Goal: Task Accomplishment & Management: Use online tool/utility

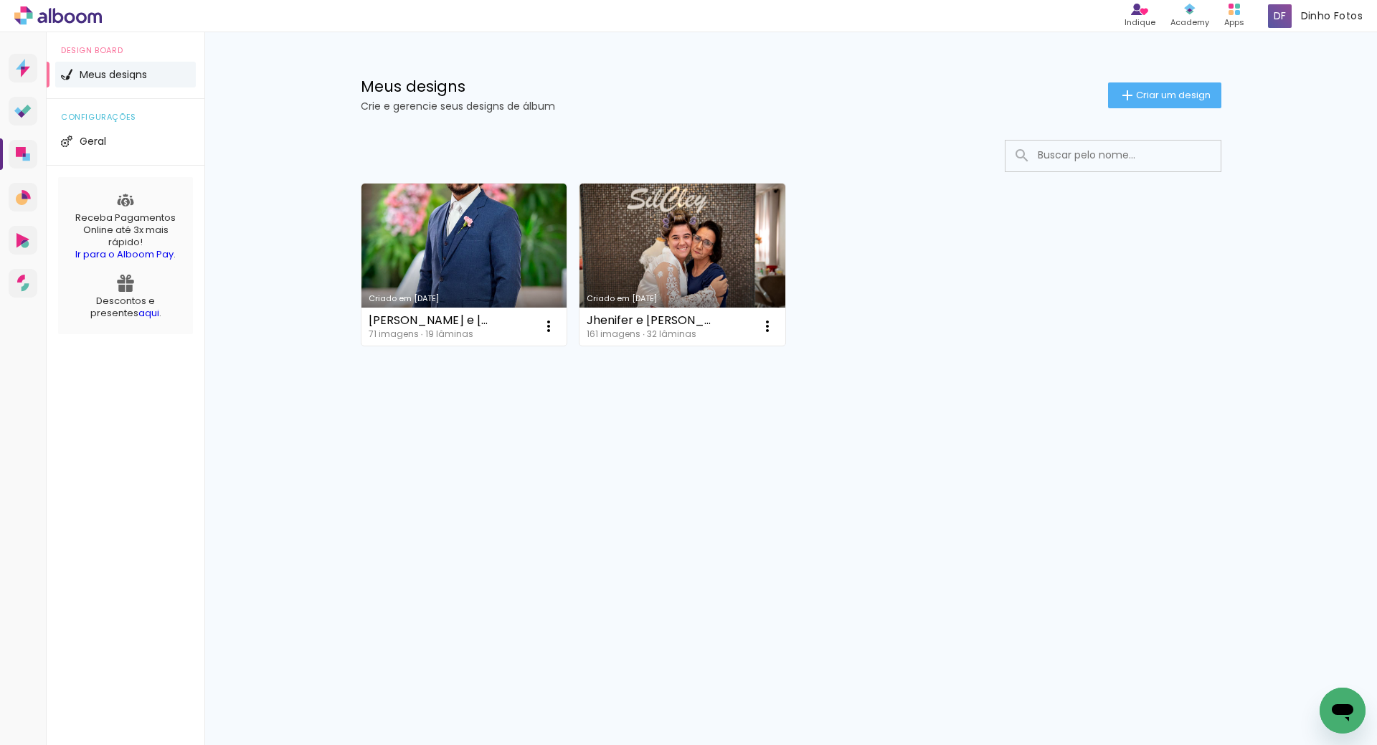
click at [1138, 98] on span "Criar um design" at bounding box center [1173, 94] width 75 height 9
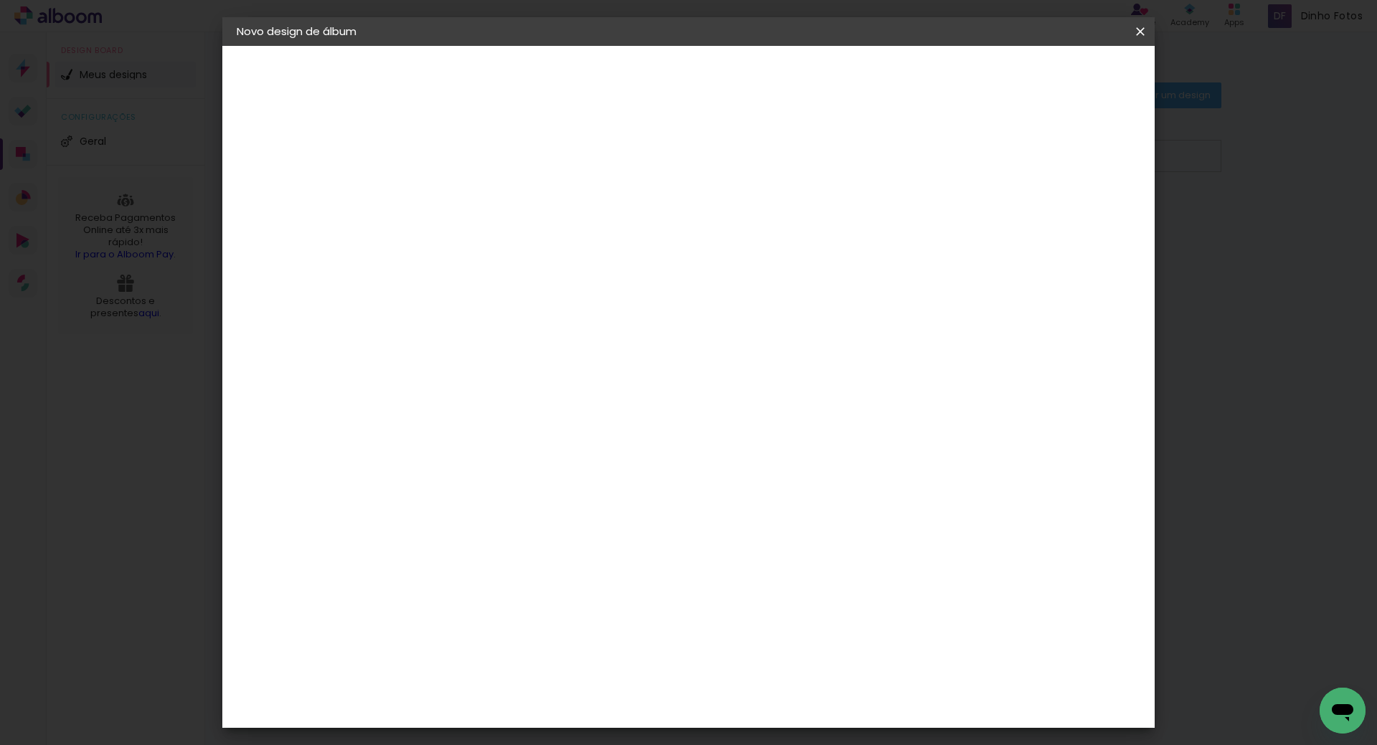
click at [471, 196] on input at bounding box center [471, 192] width 0 height 22
type input "[PERSON_NAME] e Higor"
type paper-input "[PERSON_NAME] e Higor"
click at [0, 0] on slot "Avançar" at bounding box center [0, 0] width 0 height 0
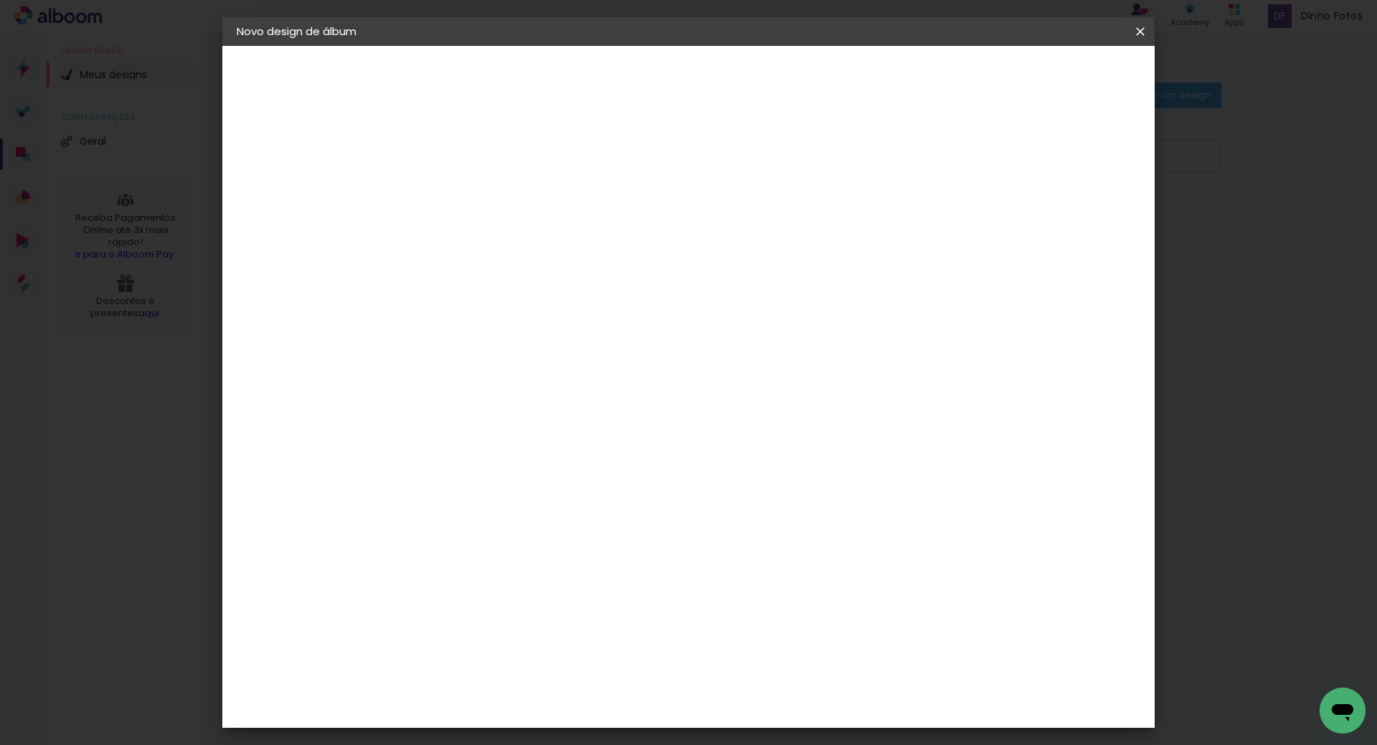
click at [488, 713] on div "Foto 15" at bounding box center [475, 724] width 26 height 23
click at [0, 0] on slot "Avançar" at bounding box center [0, 0] width 0 height 0
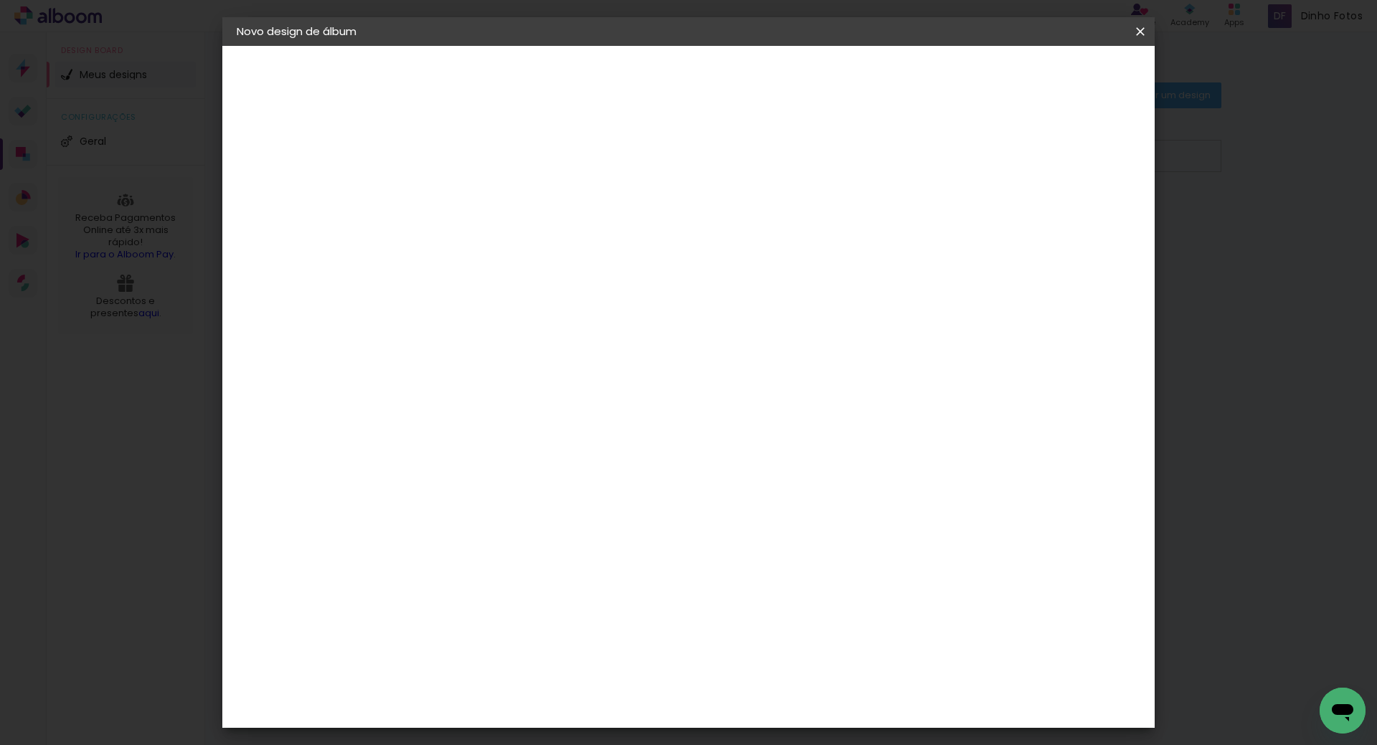
click at [0, 0] on slot "Avançar" at bounding box center [0, 0] width 0 height 0
click at [970, 158] on div at bounding box center [963, 154] width 13 height 13
type paper-checkbox "on"
click at [1051, 80] on span "Iniciar design" at bounding box center [1017, 76] width 65 height 10
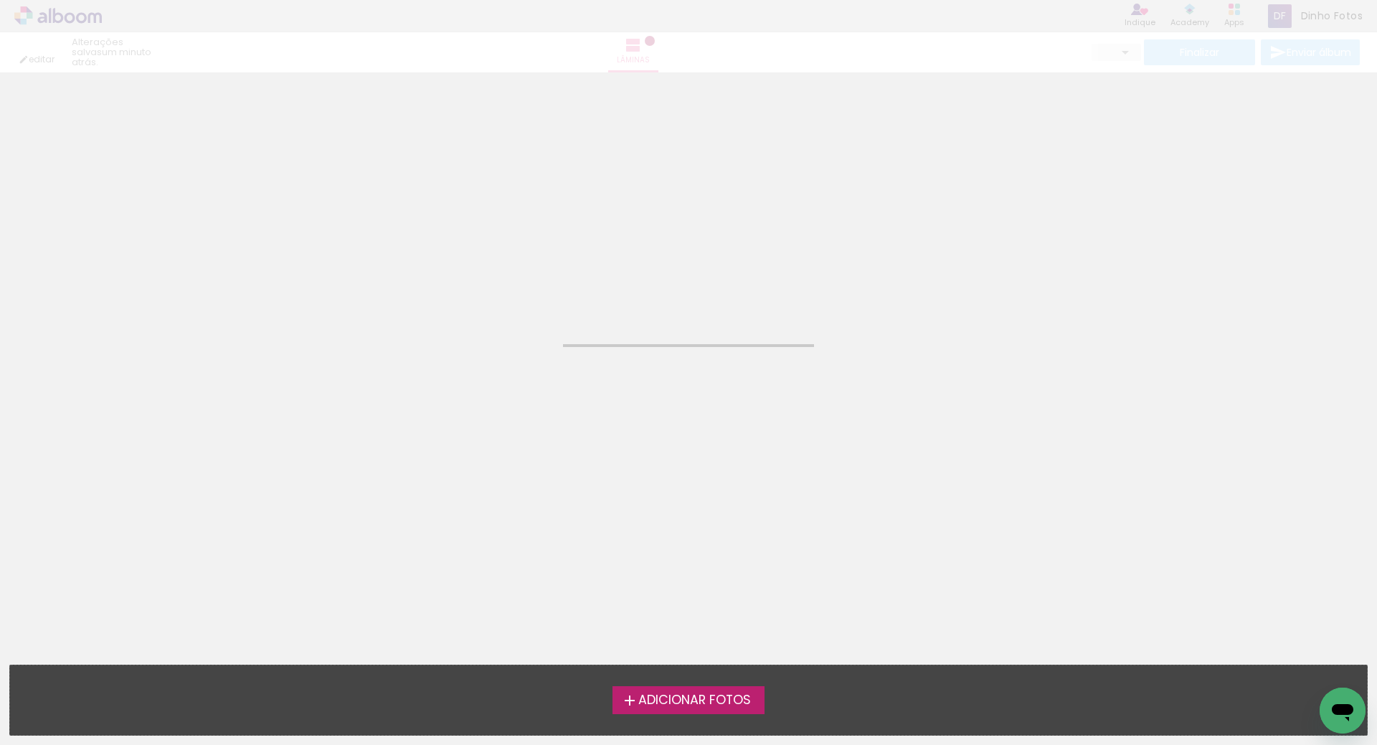
click at [675, 700] on span "Adicionar Fotos" at bounding box center [694, 700] width 113 height 13
click at [0, 0] on input "file" at bounding box center [0, 0] width 0 height 0
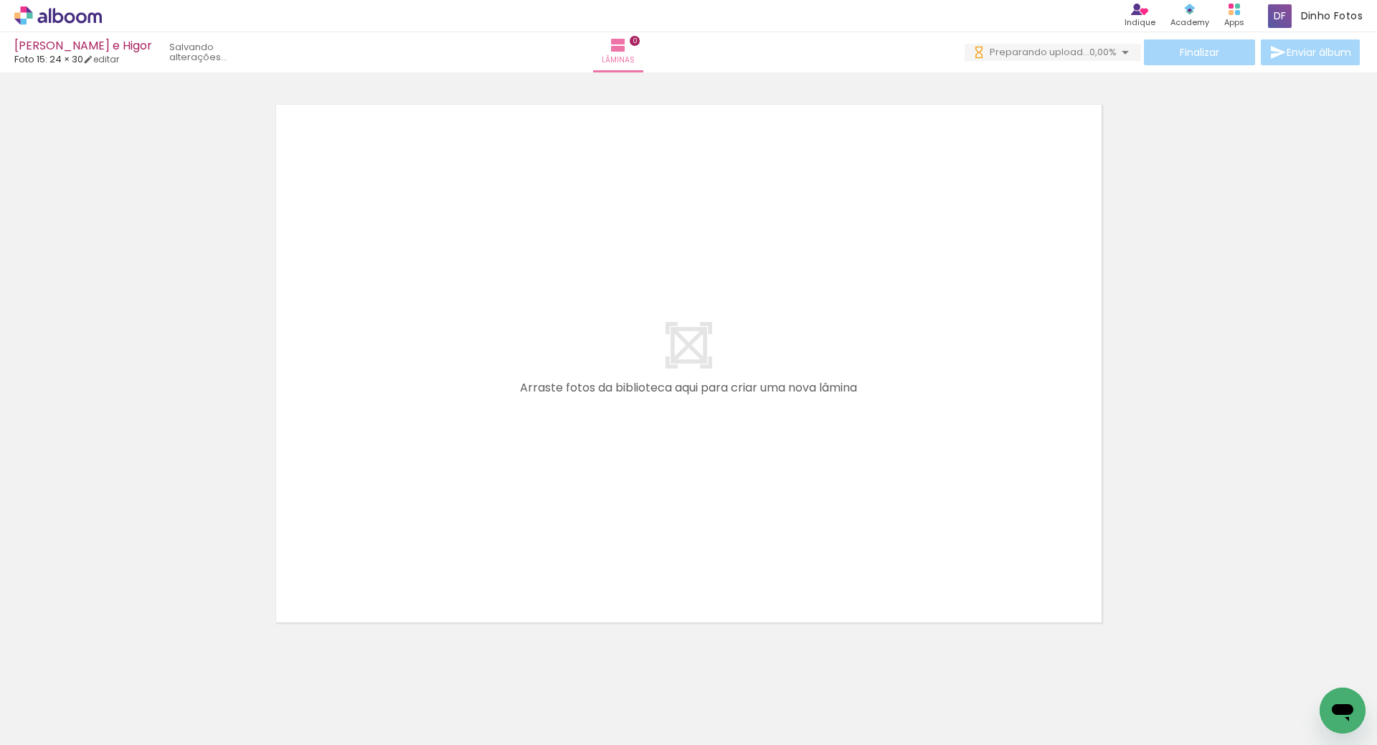
click at [77, 701] on iron-icon at bounding box center [72, 701] width 11 height 11
click at [0, 0] on slot "Não utilizadas" at bounding box center [0, 0] width 0 height 0
type input "Não utilizadas"
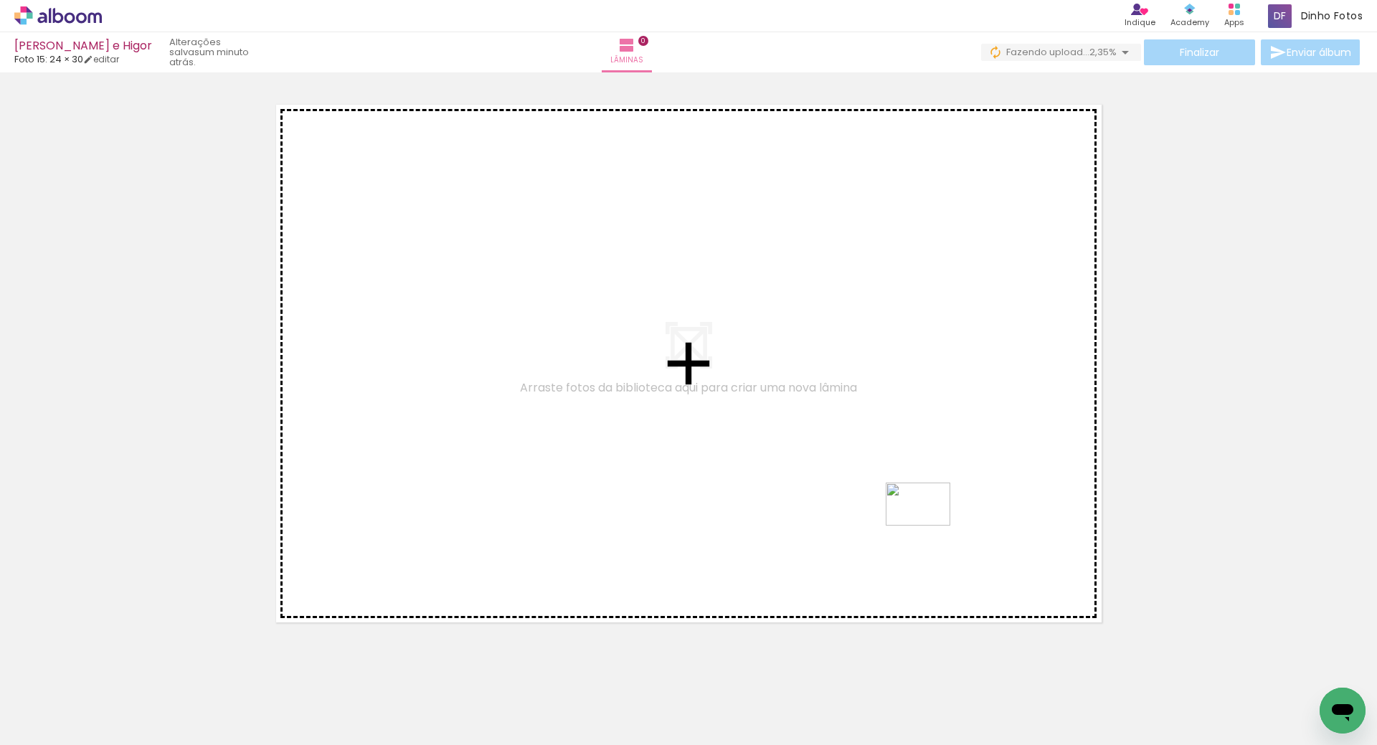
drag, startPoint x: 658, startPoint y: 691, endPoint x: 919, endPoint y: 511, distance: 318.1
click at [945, 506] on quentale-workspace at bounding box center [688, 372] width 1377 height 745
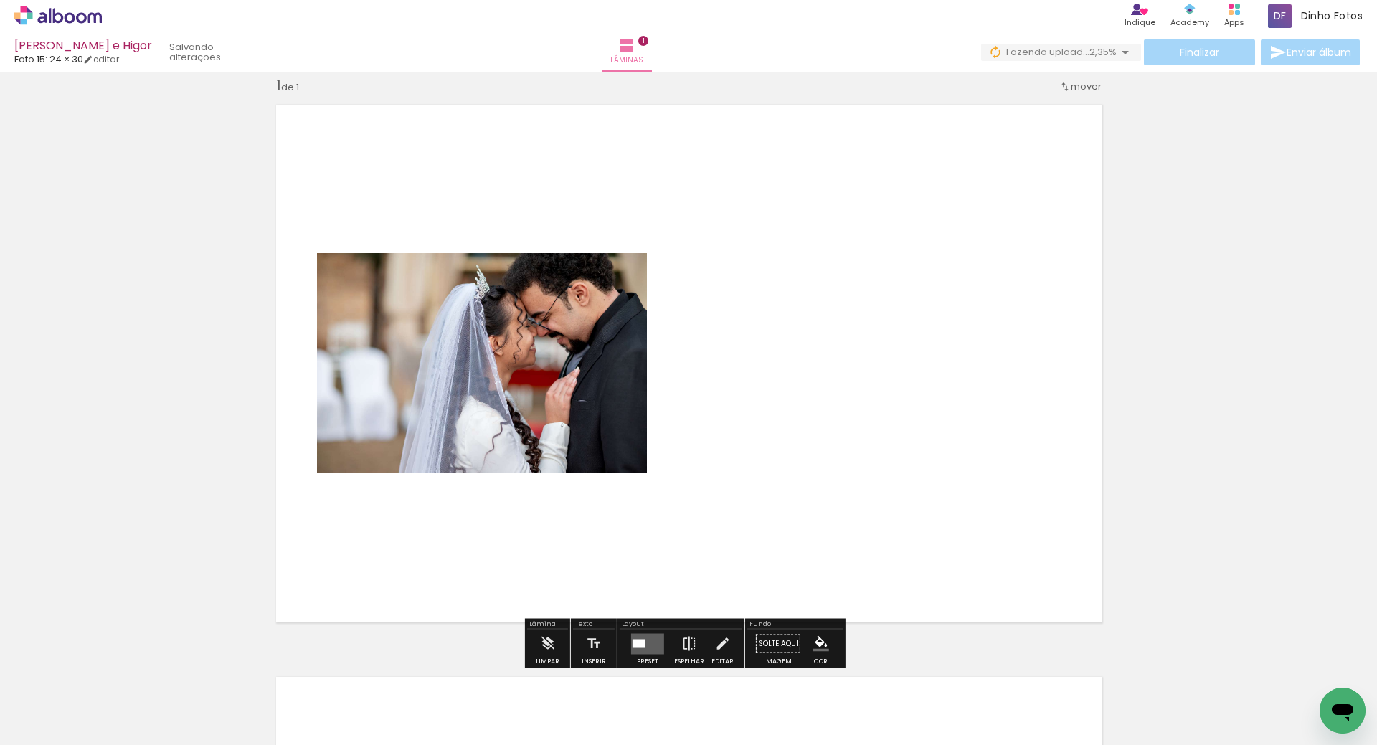
scroll to position [19, 0]
click at [686, 649] on iron-icon at bounding box center [689, 644] width 16 height 29
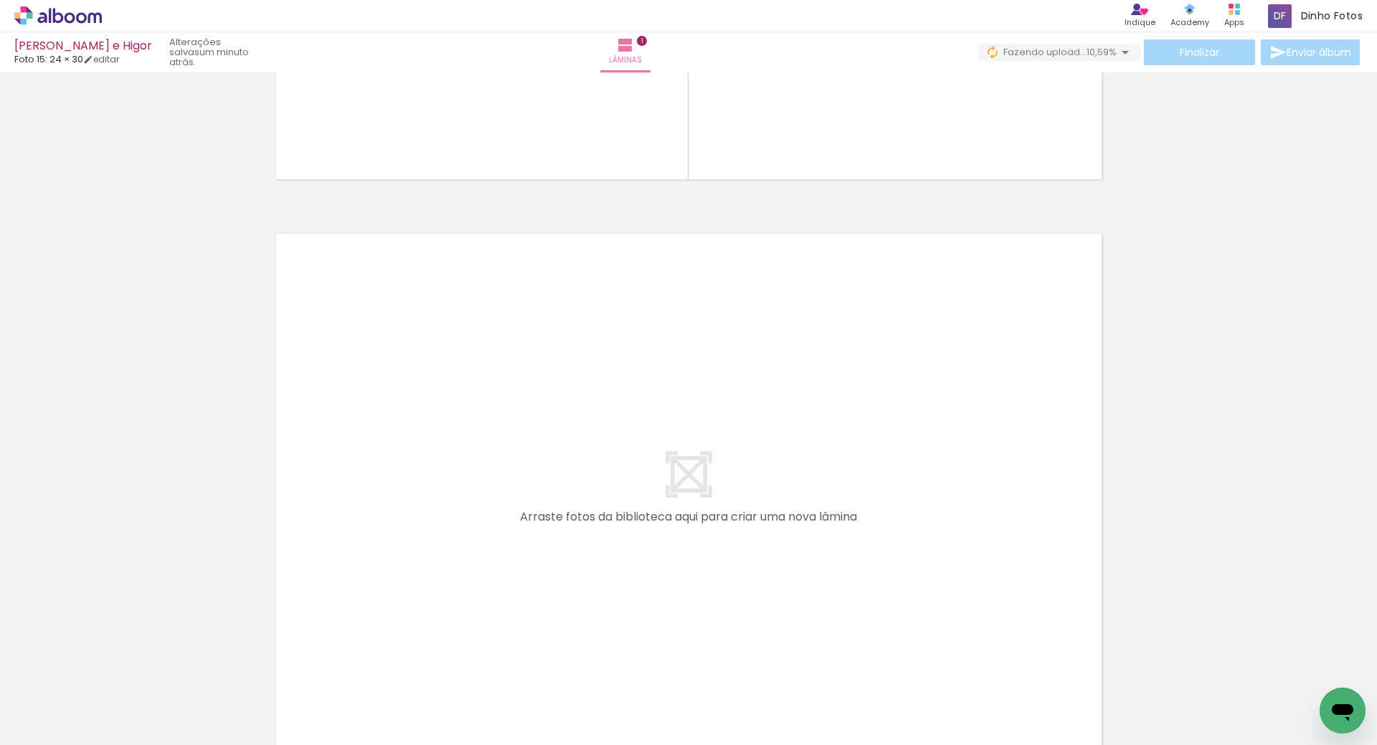
scroll to position [0, 0]
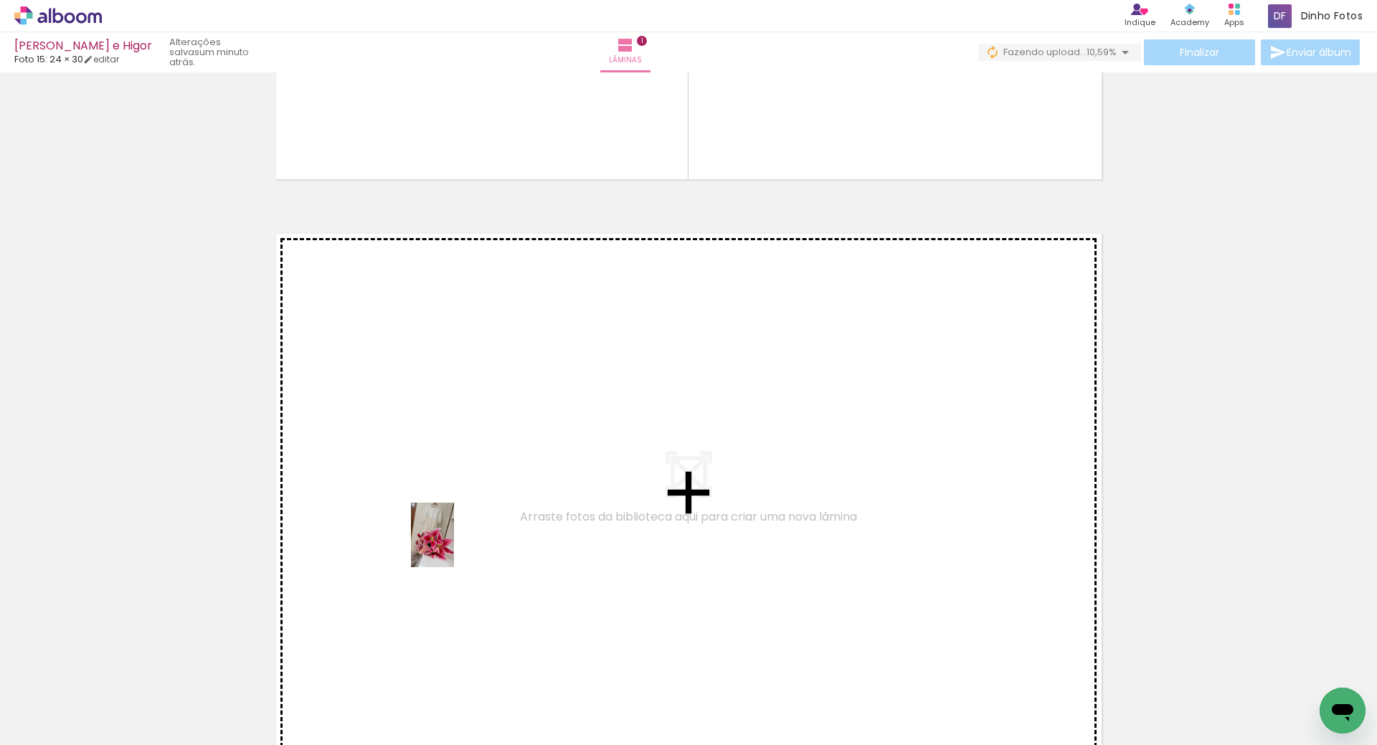
drag, startPoint x: 158, startPoint y: 702, endPoint x: 451, endPoint y: 546, distance: 331.7
click at [451, 546] on quentale-workspace at bounding box center [688, 372] width 1377 height 745
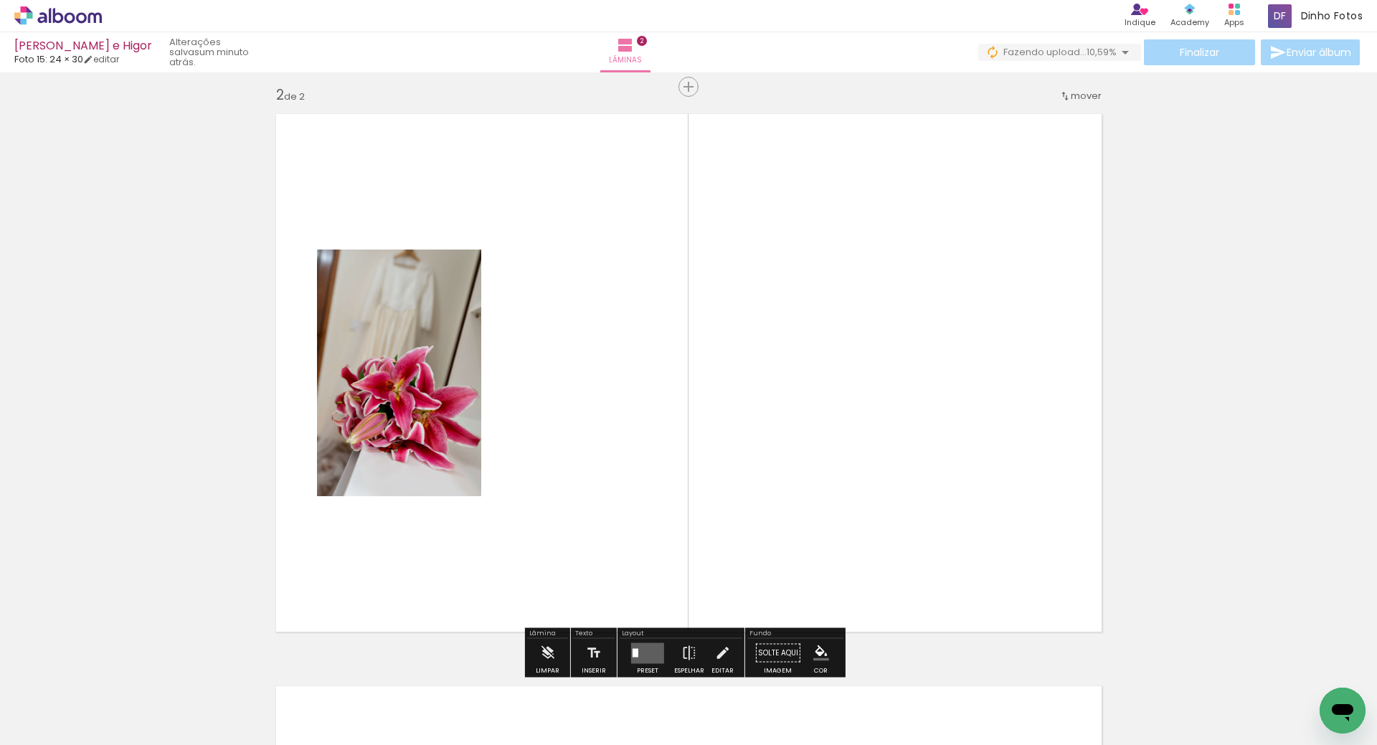
scroll to position [591, 0]
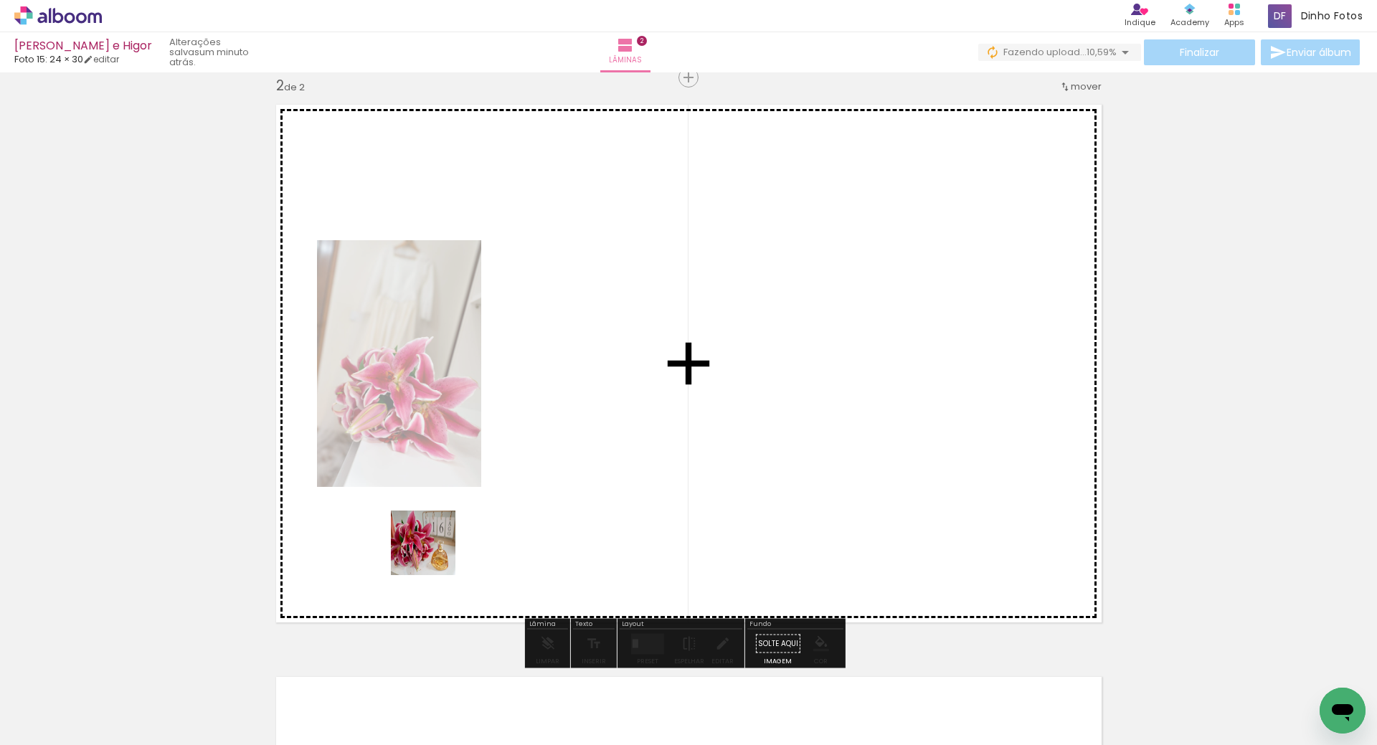
drag, startPoint x: 255, startPoint y: 694, endPoint x: 462, endPoint y: 506, distance: 279.2
click at [497, 495] on quentale-workspace at bounding box center [688, 372] width 1377 height 745
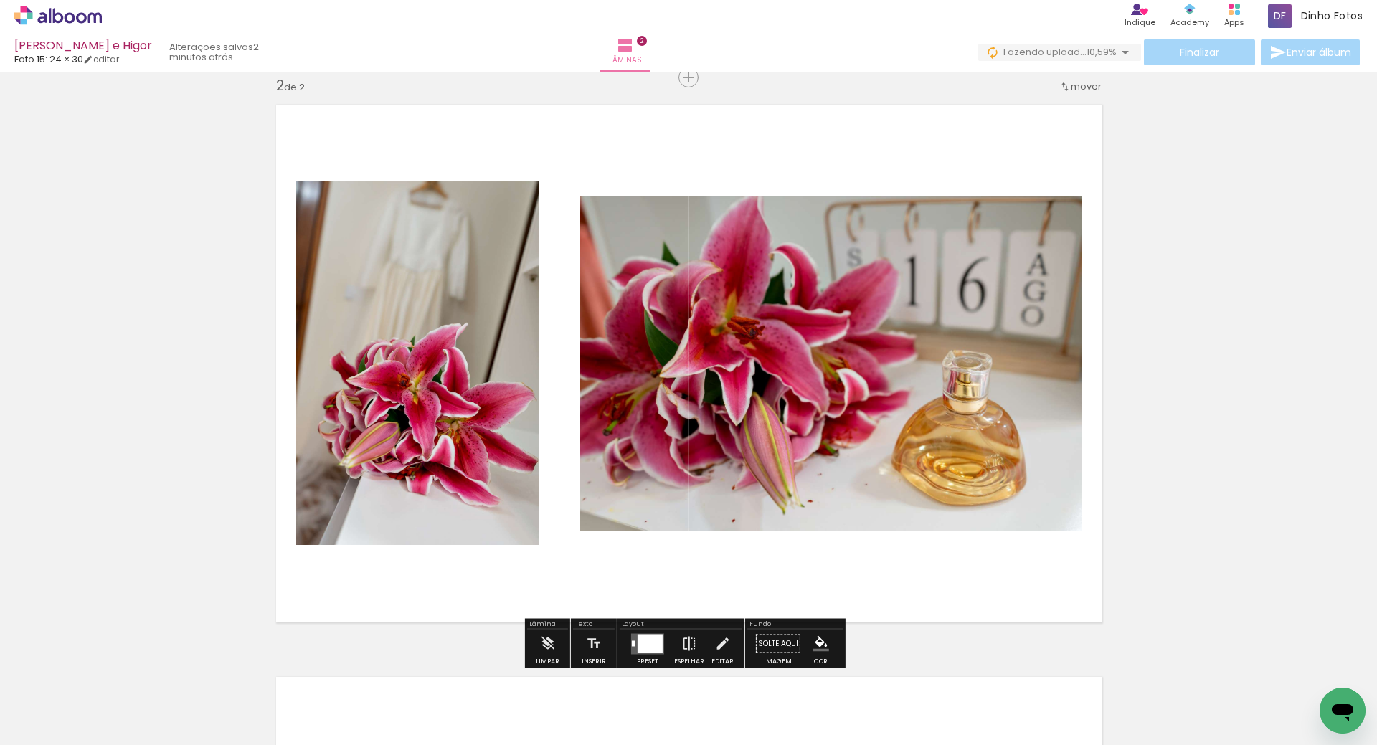
click at [307, 713] on div at bounding box center [304, 696] width 71 height 47
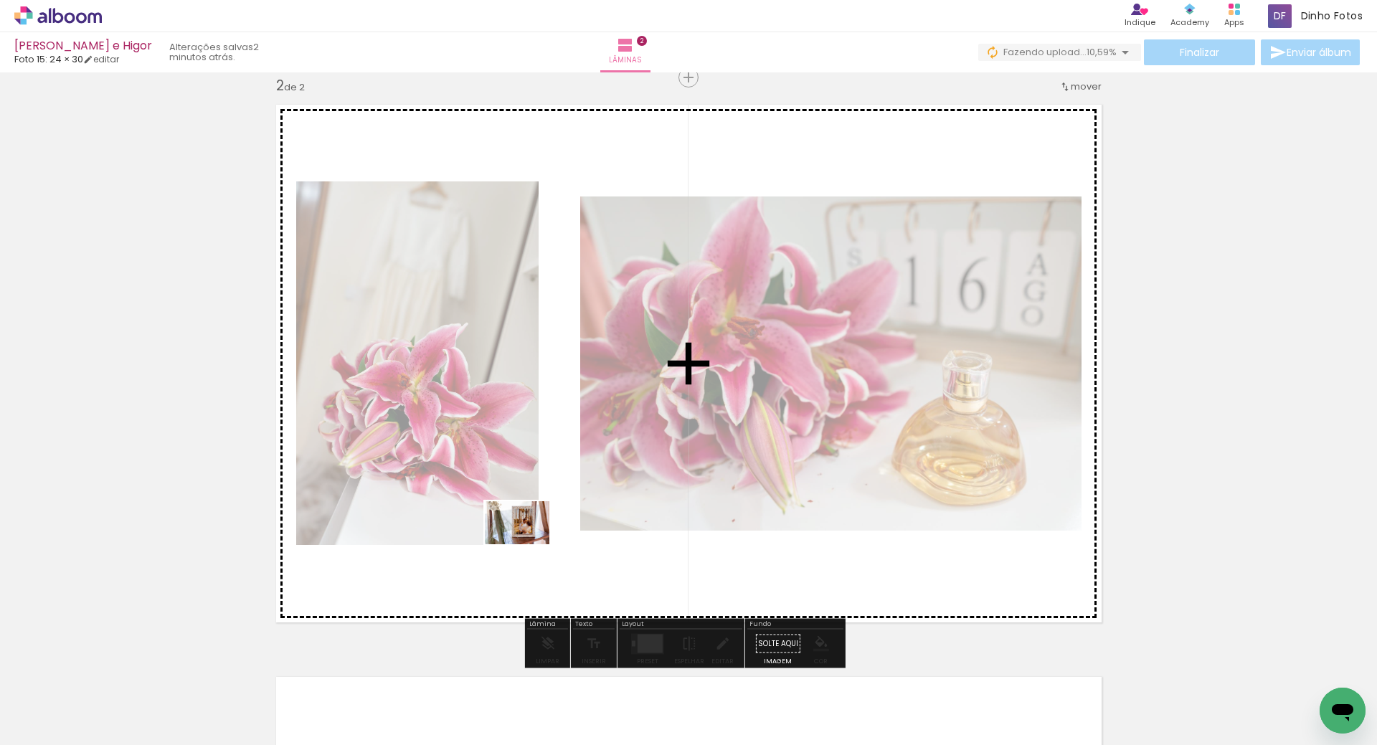
drag, startPoint x: 313, startPoint y: 692, endPoint x: 526, endPoint y: 546, distance: 257.8
click at [526, 546] on quentale-workspace at bounding box center [688, 372] width 1377 height 745
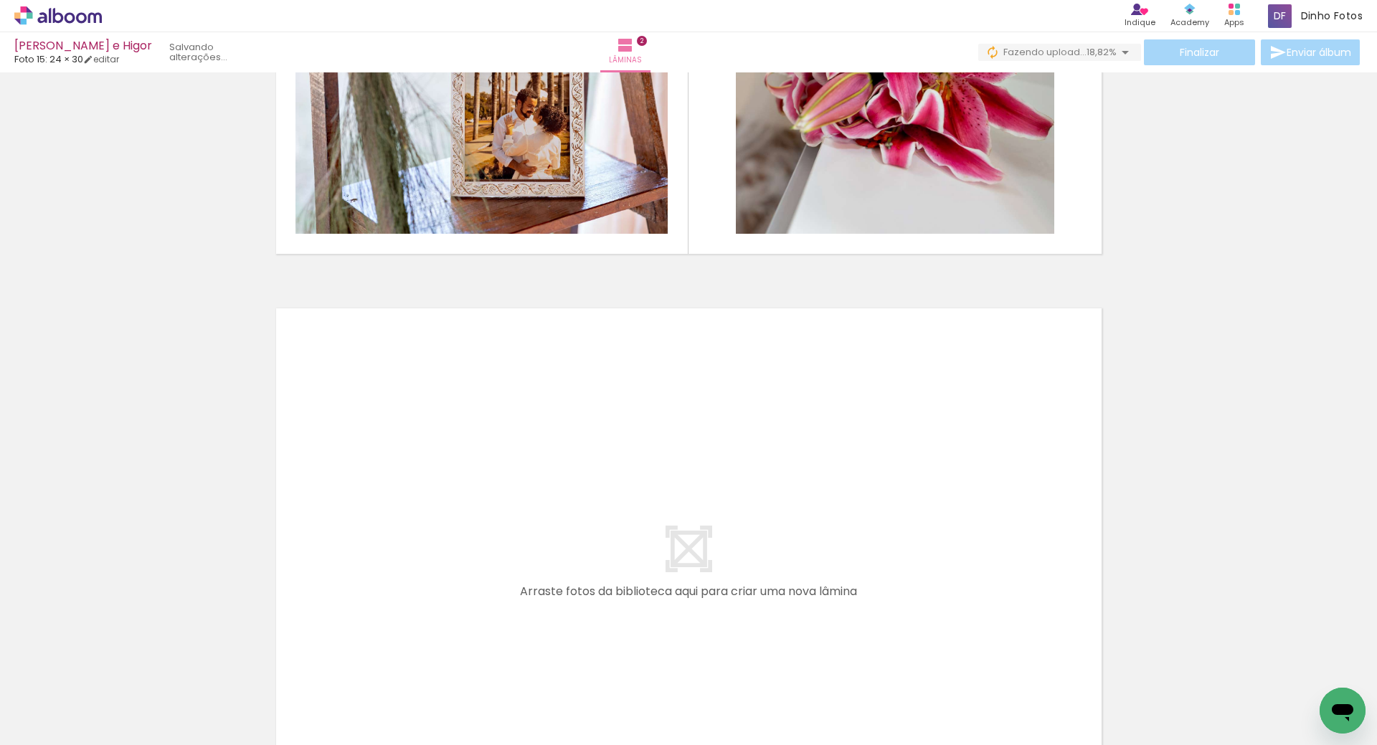
scroll to position [960, 0]
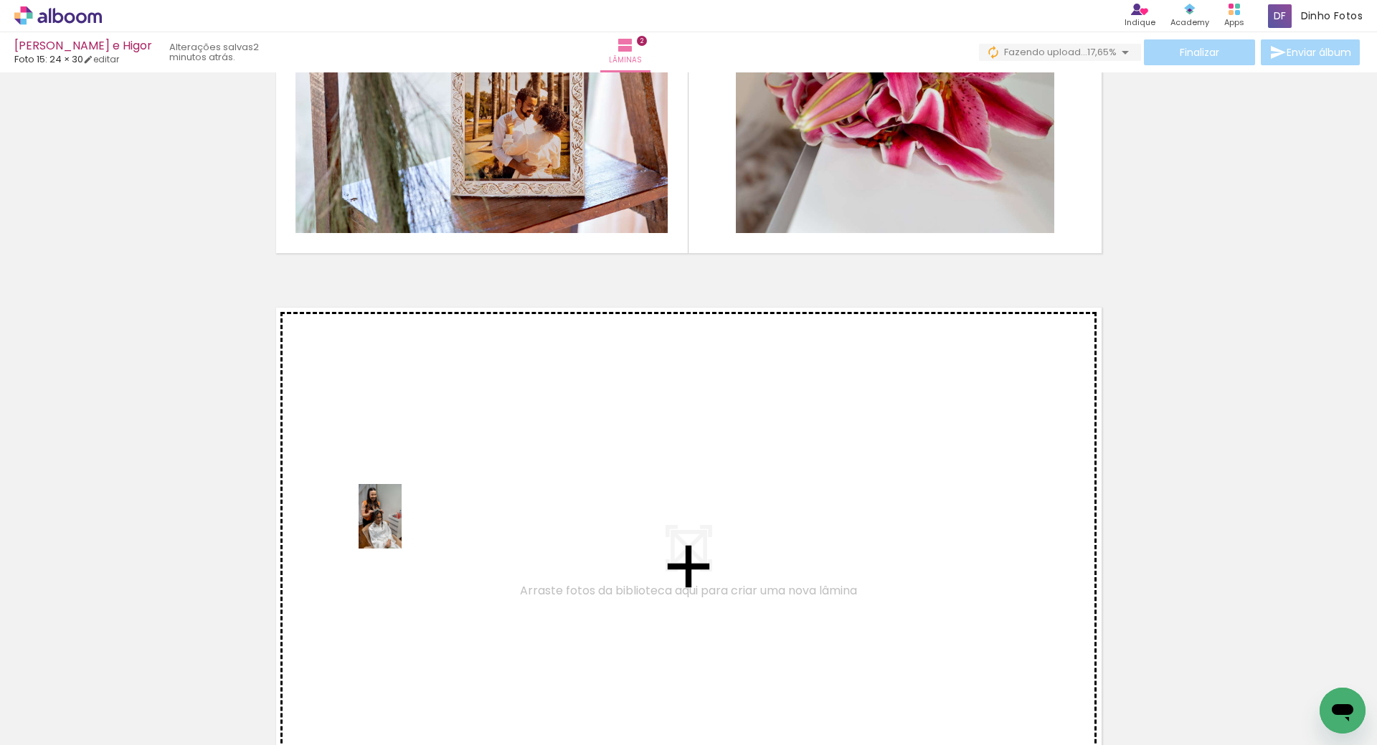
drag, startPoint x: 183, startPoint y: 684, endPoint x: 403, endPoint y: 526, distance: 270.8
click at [403, 526] on quentale-workspace at bounding box center [688, 372] width 1377 height 745
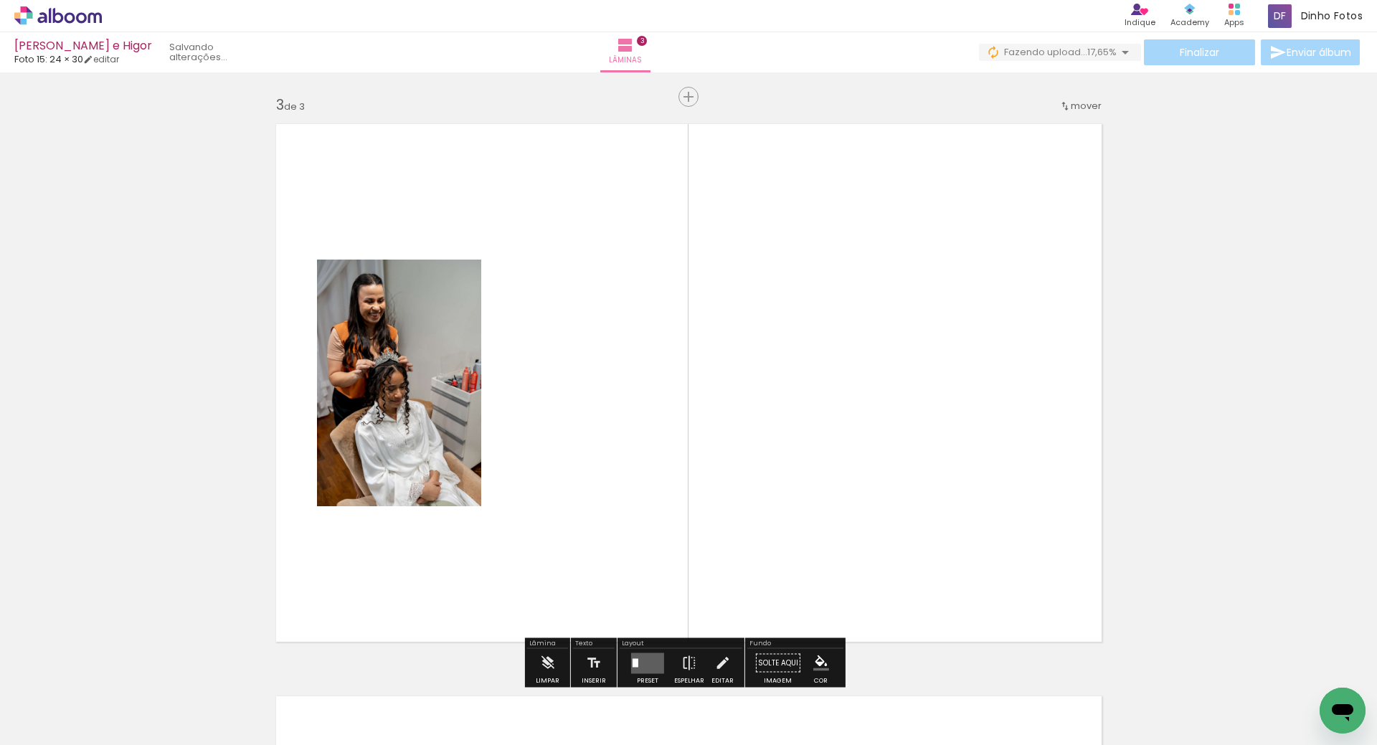
scroll to position [1163, 0]
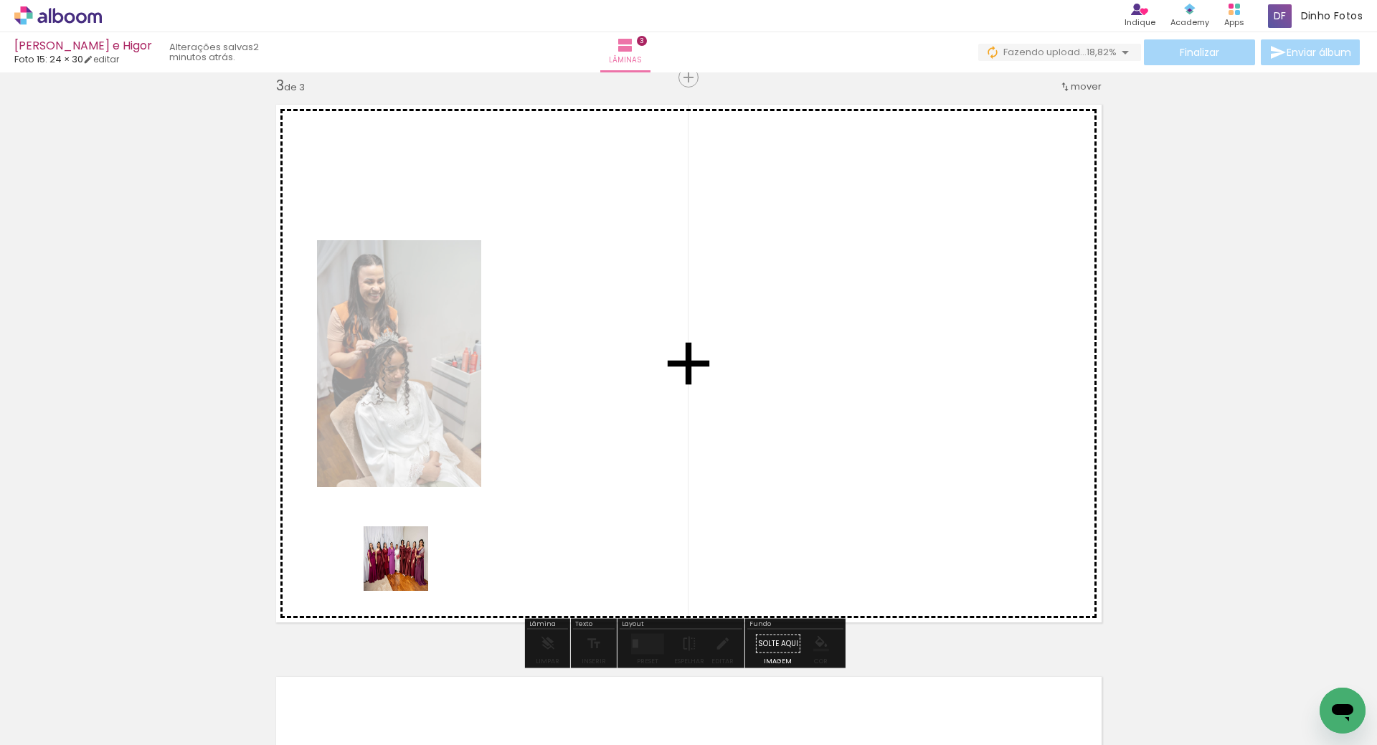
drag, startPoint x: 161, startPoint y: 706, endPoint x: 288, endPoint y: 629, distance: 148.1
click at [488, 527] on quentale-workspace at bounding box center [688, 372] width 1377 height 745
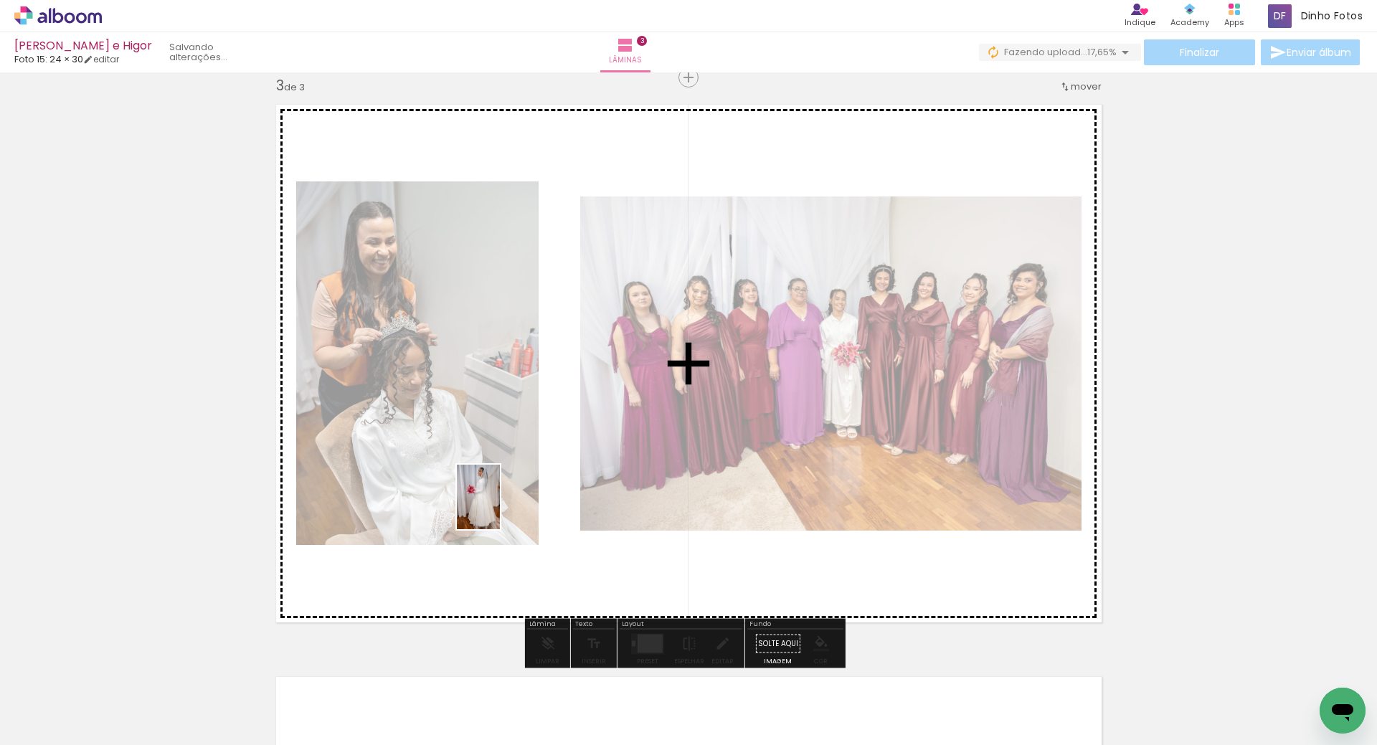
drag, startPoint x: 153, startPoint y: 696, endPoint x: 320, endPoint y: 582, distance: 202.3
click at [501, 506] on quentale-workspace at bounding box center [688, 372] width 1377 height 745
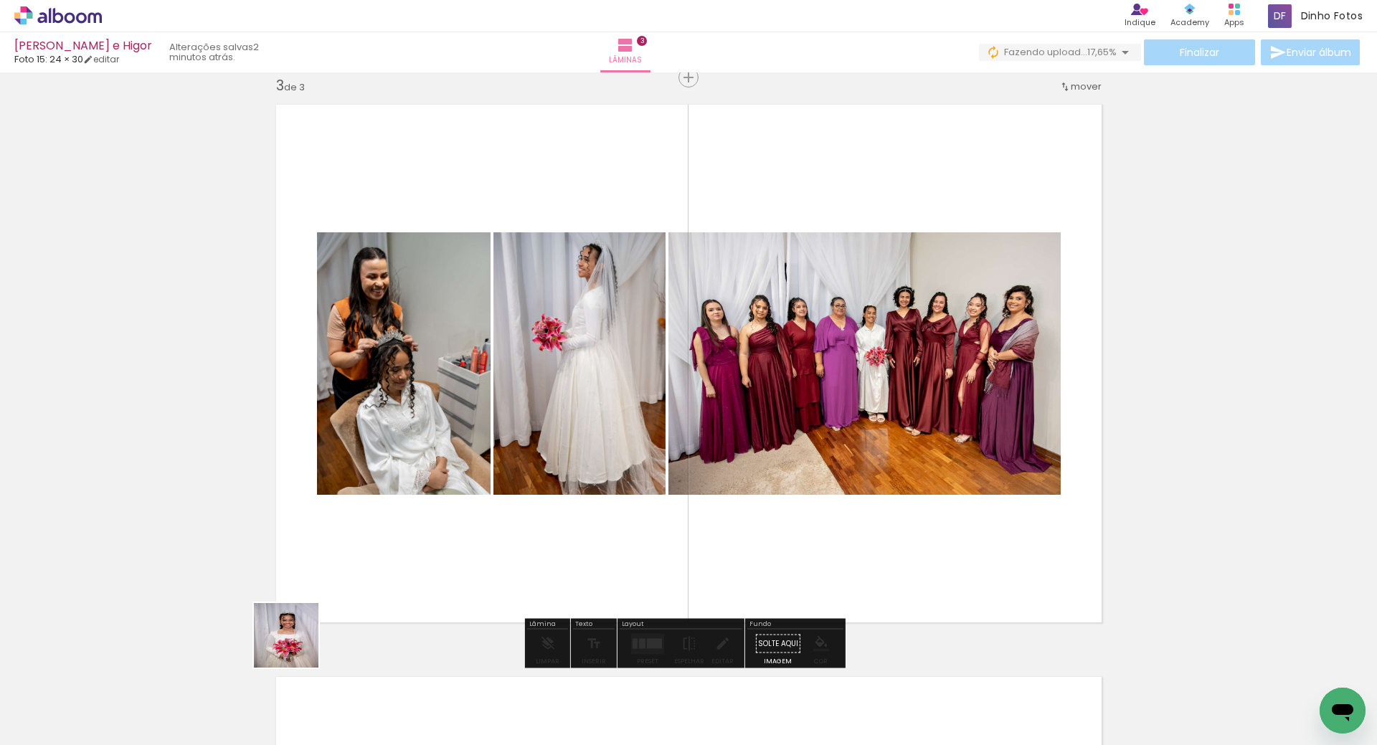
drag, startPoint x: 196, startPoint y: 689, endPoint x: 561, endPoint y: 537, distance: 395.4
click at [572, 531] on quentale-workspace at bounding box center [688, 372] width 1377 height 745
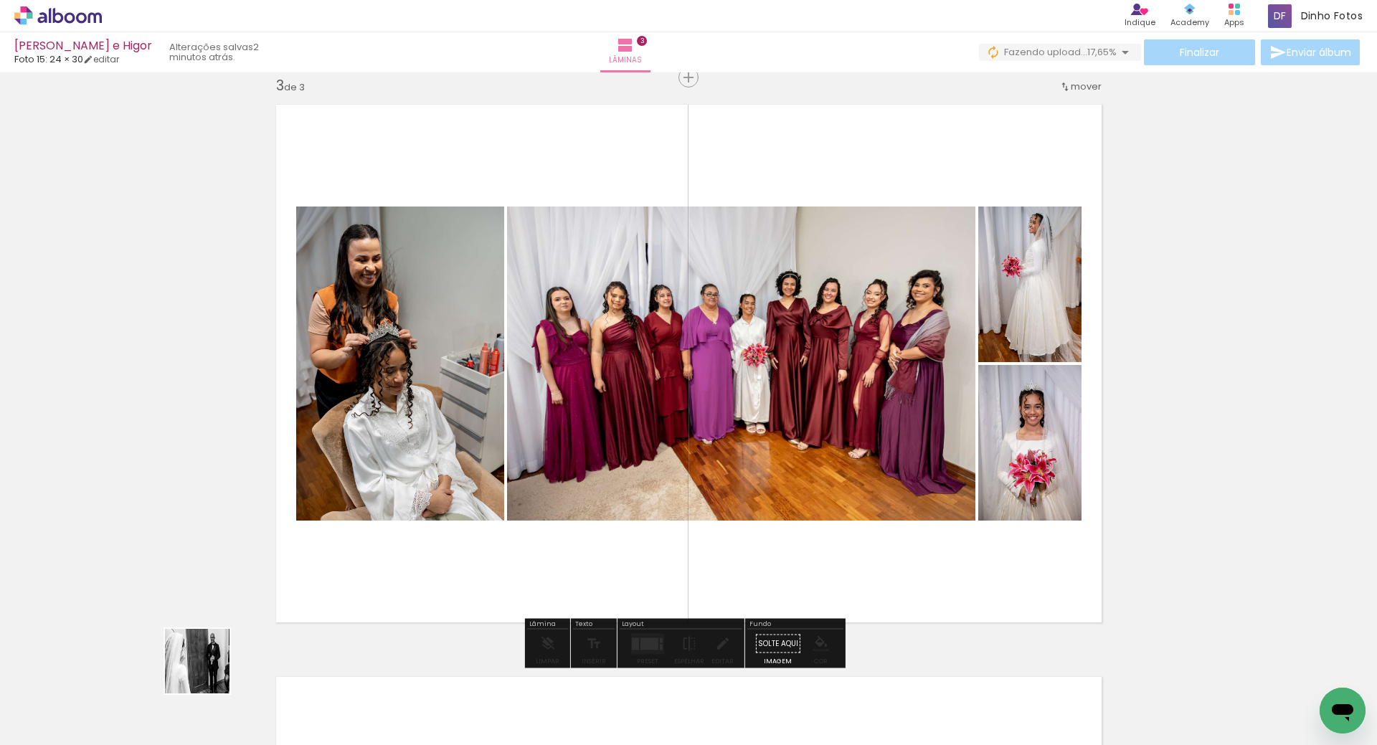
drag, startPoint x: 151, startPoint y: 707, endPoint x: 269, endPoint y: 659, distance: 127.7
click at [448, 559] on quentale-workspace at bounding box center [688, 372] width 1377 height 745
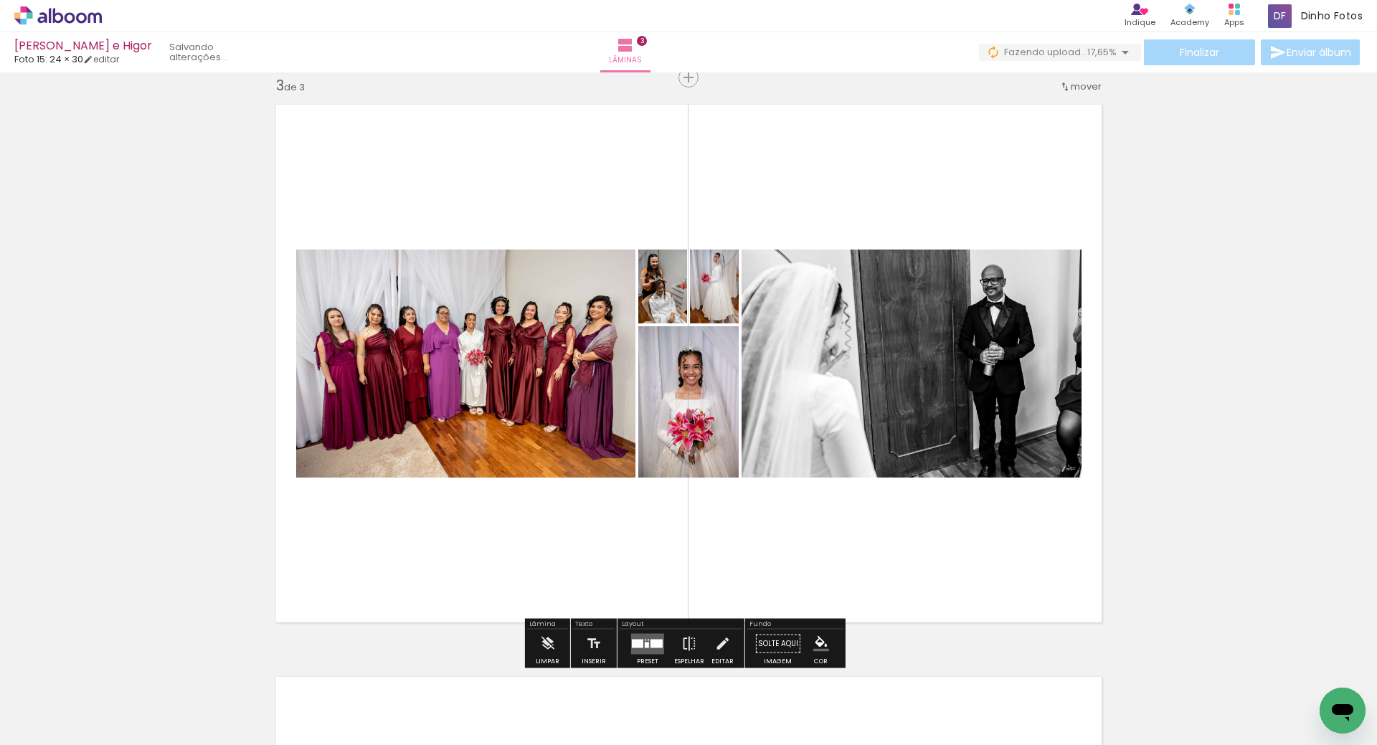
drag, startPoint x: 314, startPoint y: 625, endPoint x: 496, endPoint y: 578, distance: 188.0
click at [490, 569] on quentale-workspace at bounding box center [688, 372] width 1377 height 745
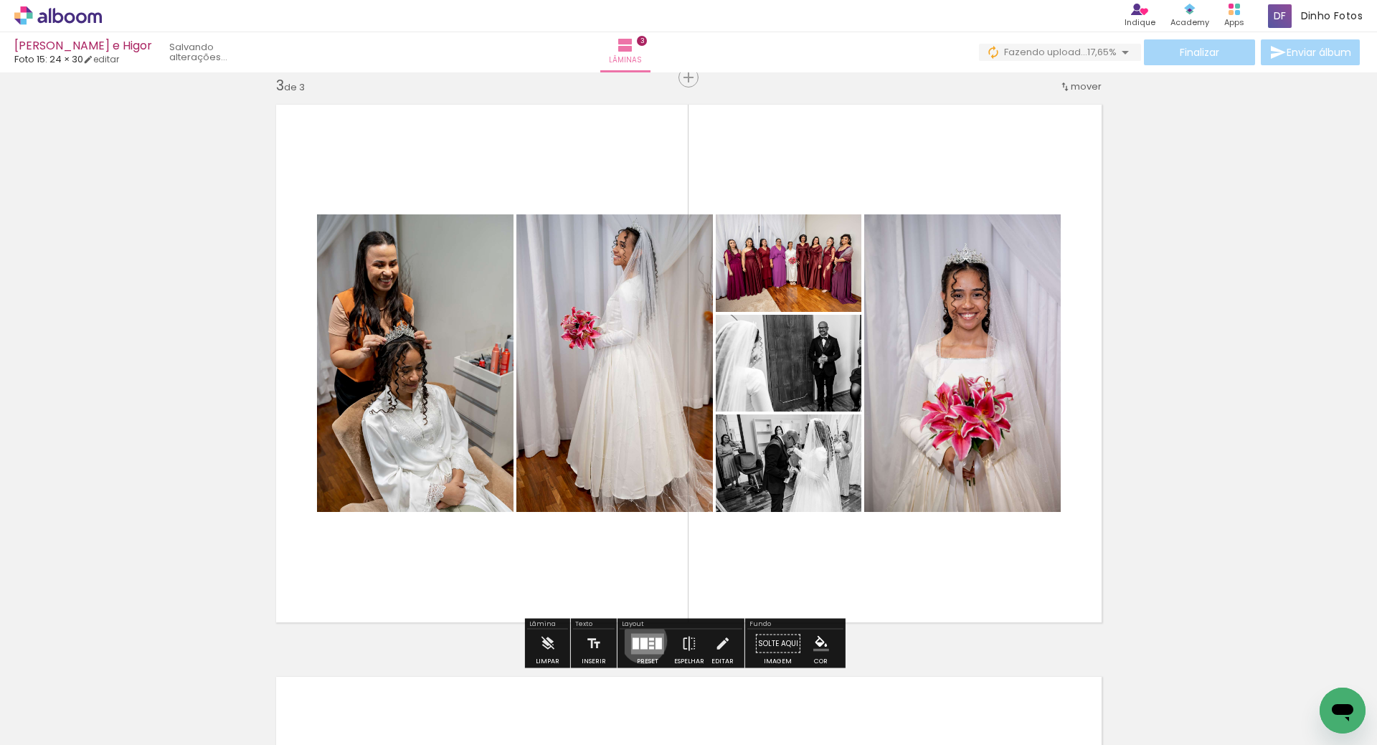
click at [643, 640] on div at bounding box center [643, 642] width 7 height 11
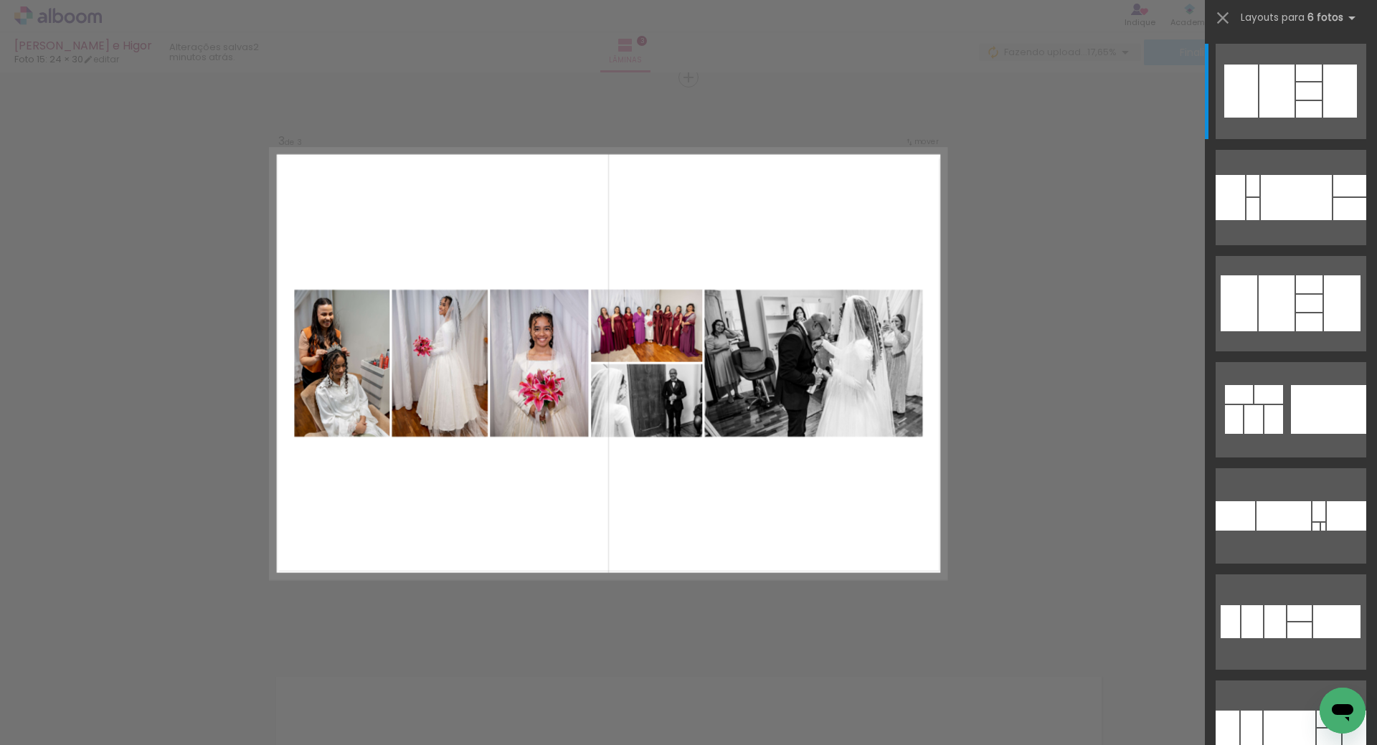
click at [1256, 621] on div at bounding box center [1252, 621] width 22 height 33
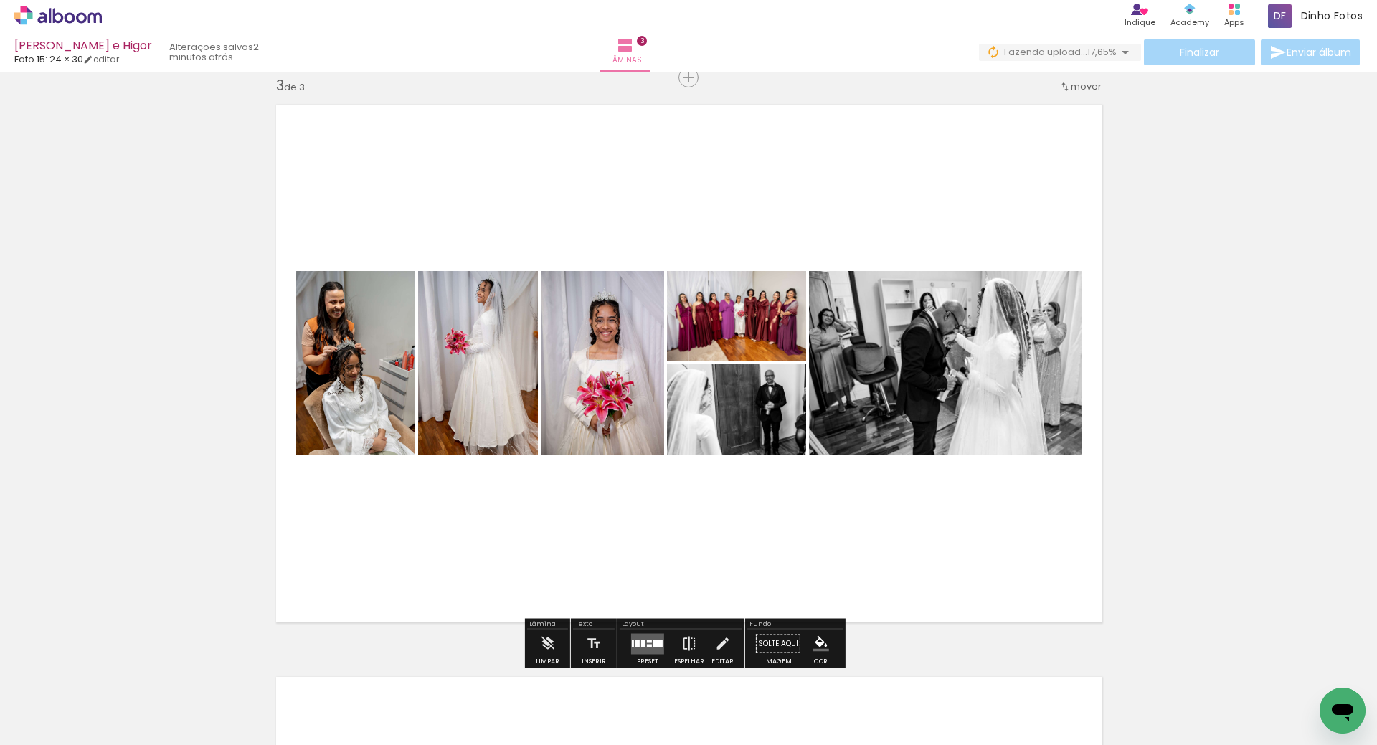
drag, startPoint x: 635, startPoint y: 646, endPoint x: 898, endPoint y: 603, distance: 266.7
click at [632, 647] on quentale-layouter at bounding box center [647, 643] width 33 height 21
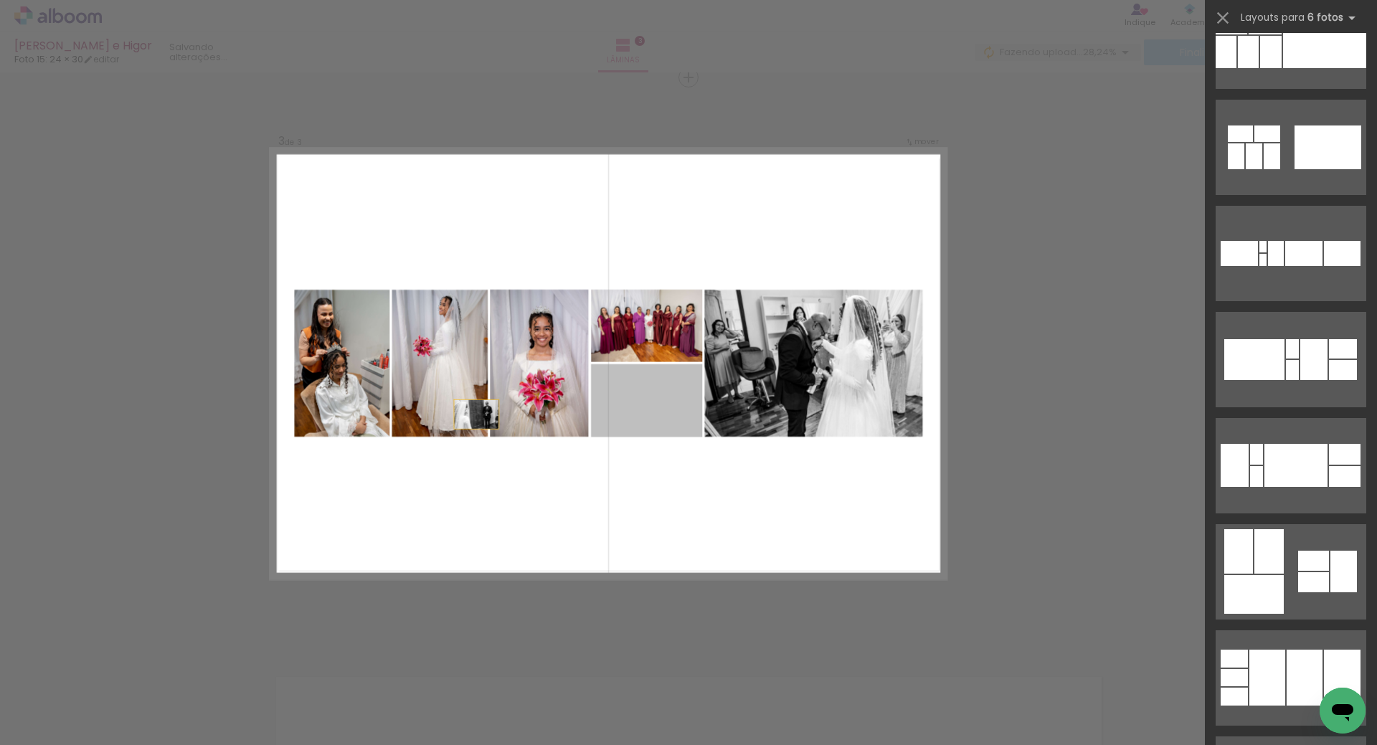
scroll to position [531, 0]
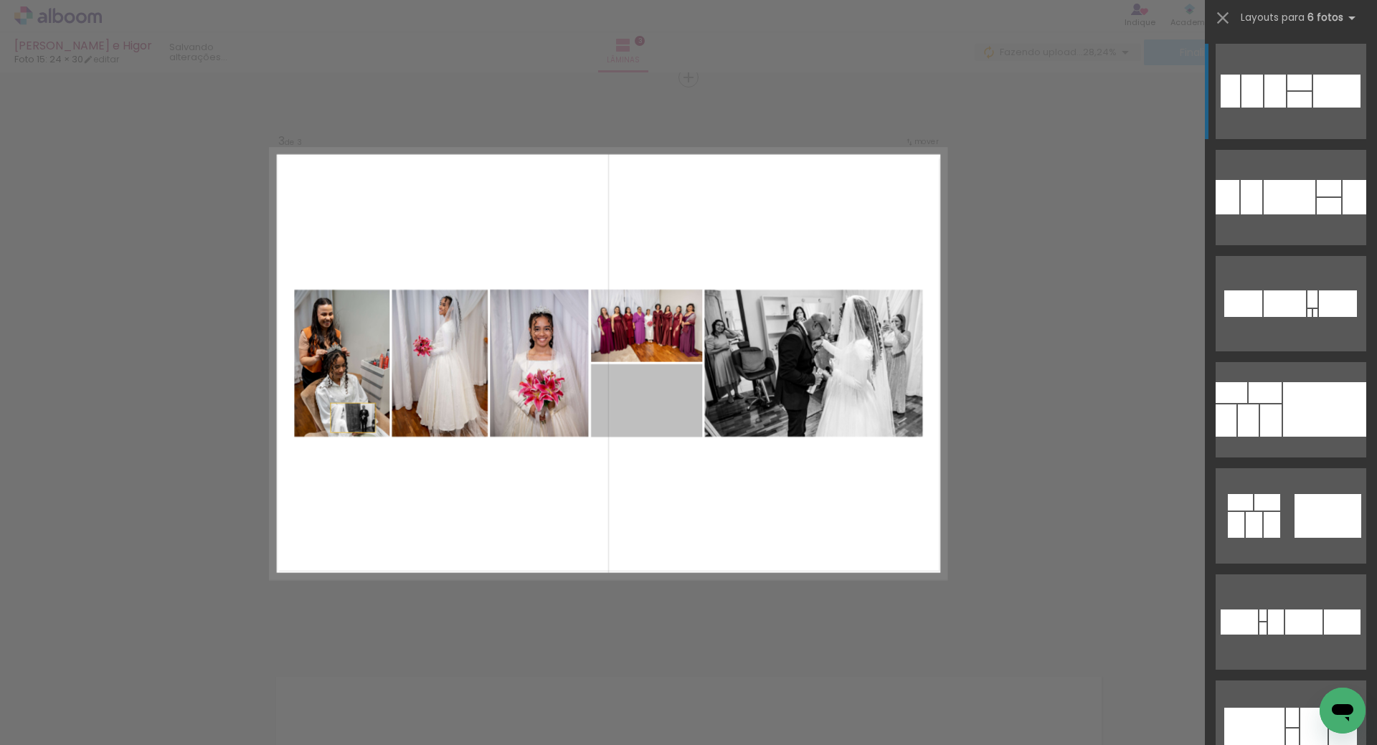
drag, startPoint x: 409, startPoint y: 311, endPoint x: 175, endPoint y: 321, distance: 234.0
click at [108, 323] on div "Inserir lâmina 1 de 3 Inserir lâmina 2 de 3 Inserir lâmina 3 de 3 Confirmar Can…" at bounding box center [688, 70] width 1377 height 2323
drag, startPoint x: 642, startPoint y: 402, endPoint x: 736, endPoint y: 381, distance: 96.1
click at [1018, 336] on div "Confirmar Cancelar" at bounding box center [688, 70] width 1377 height 2323
click at [975, 336] on div "Confirmar Cancelar" at bounding box center [688, 70] width 1377 height 2323
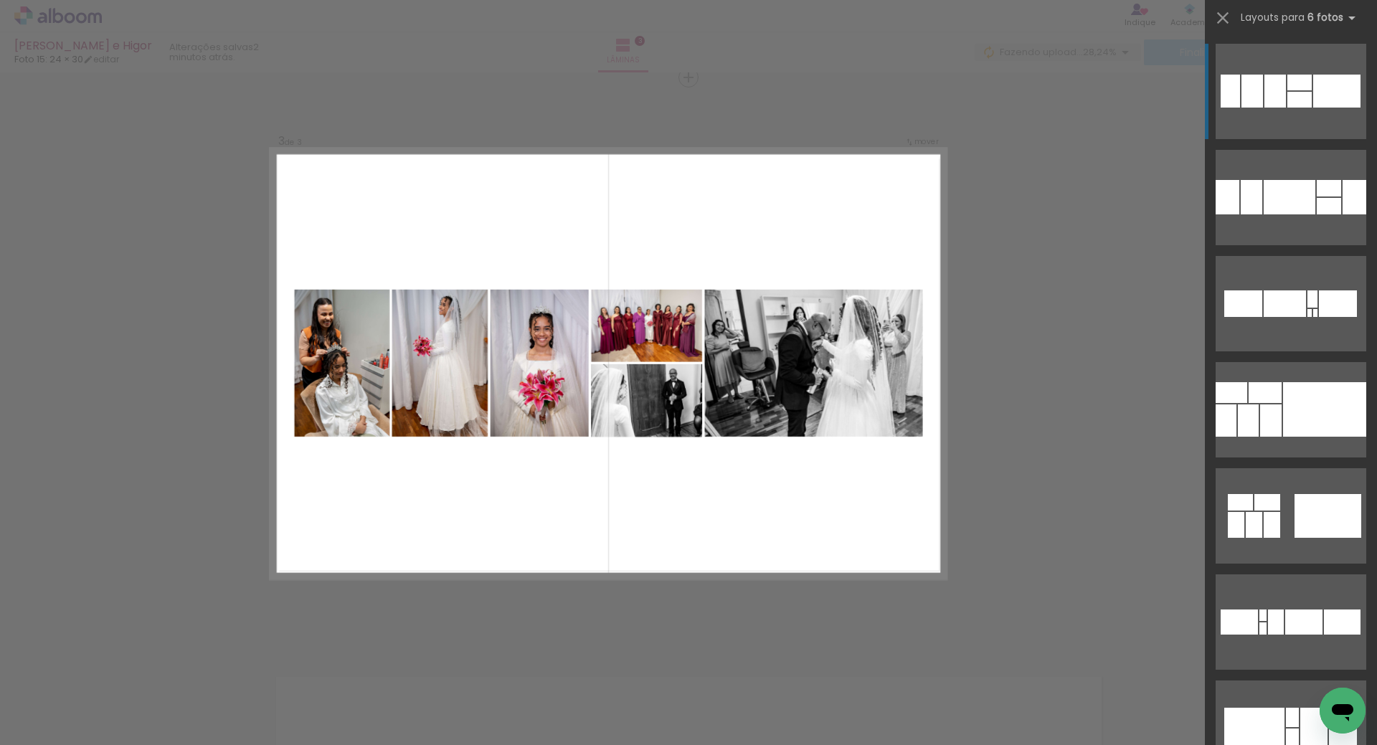
click at [988, 337] on div "Confirmar Cancelar" at bounding box center [688, 70] width 1377 height 2323
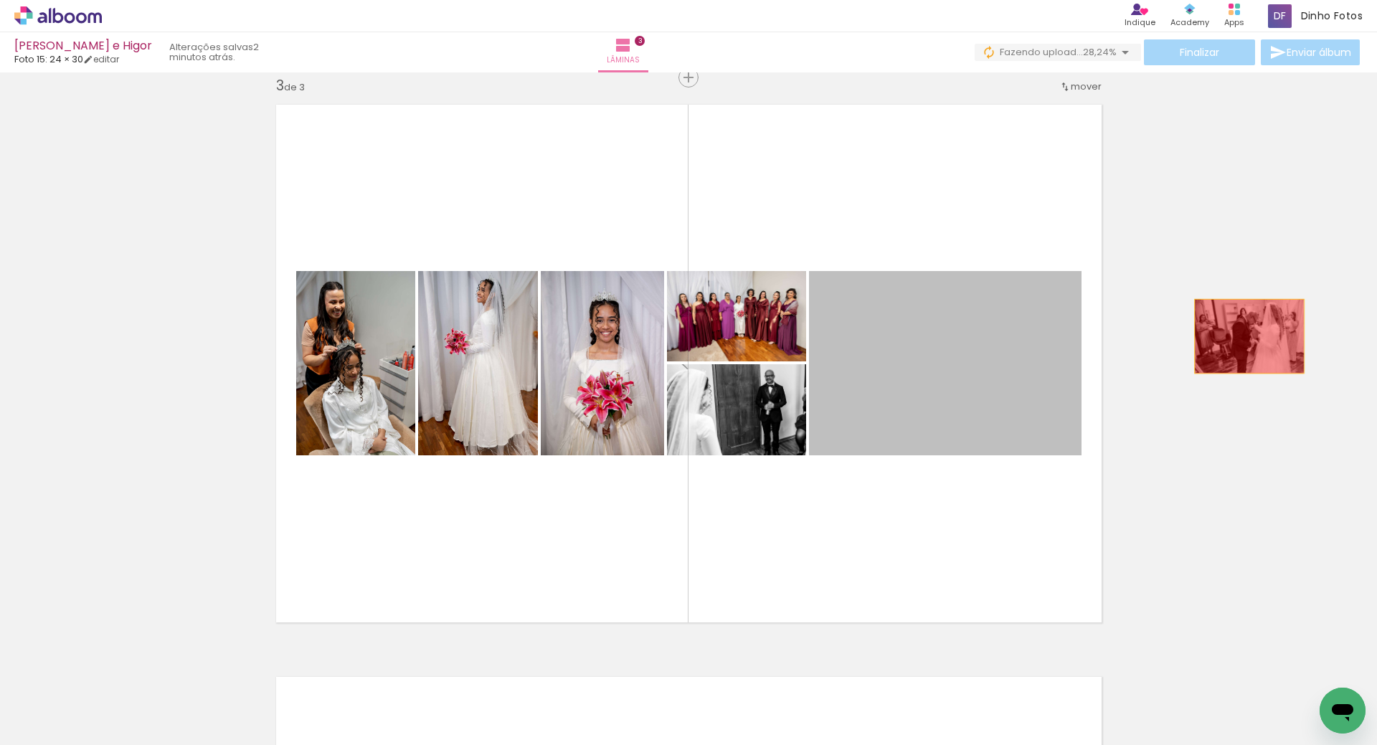
drag, startPoint x: 963, startPoint y: 351, endPoint x: 977, endPoint y: 356, distance: 15.4
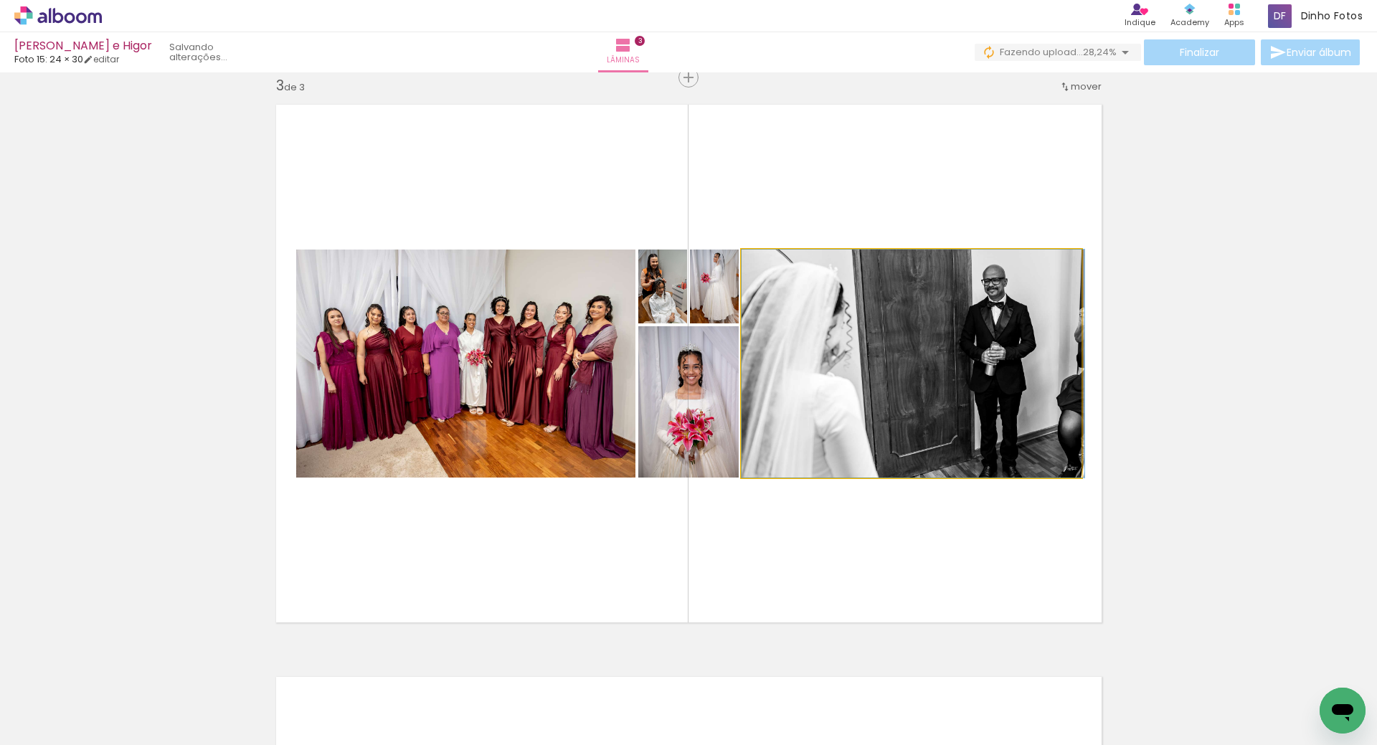
drag, startPoint x: 841, startPoint y: 381, endPoint x: 1095, endPoint y: 357, distance: 255.0
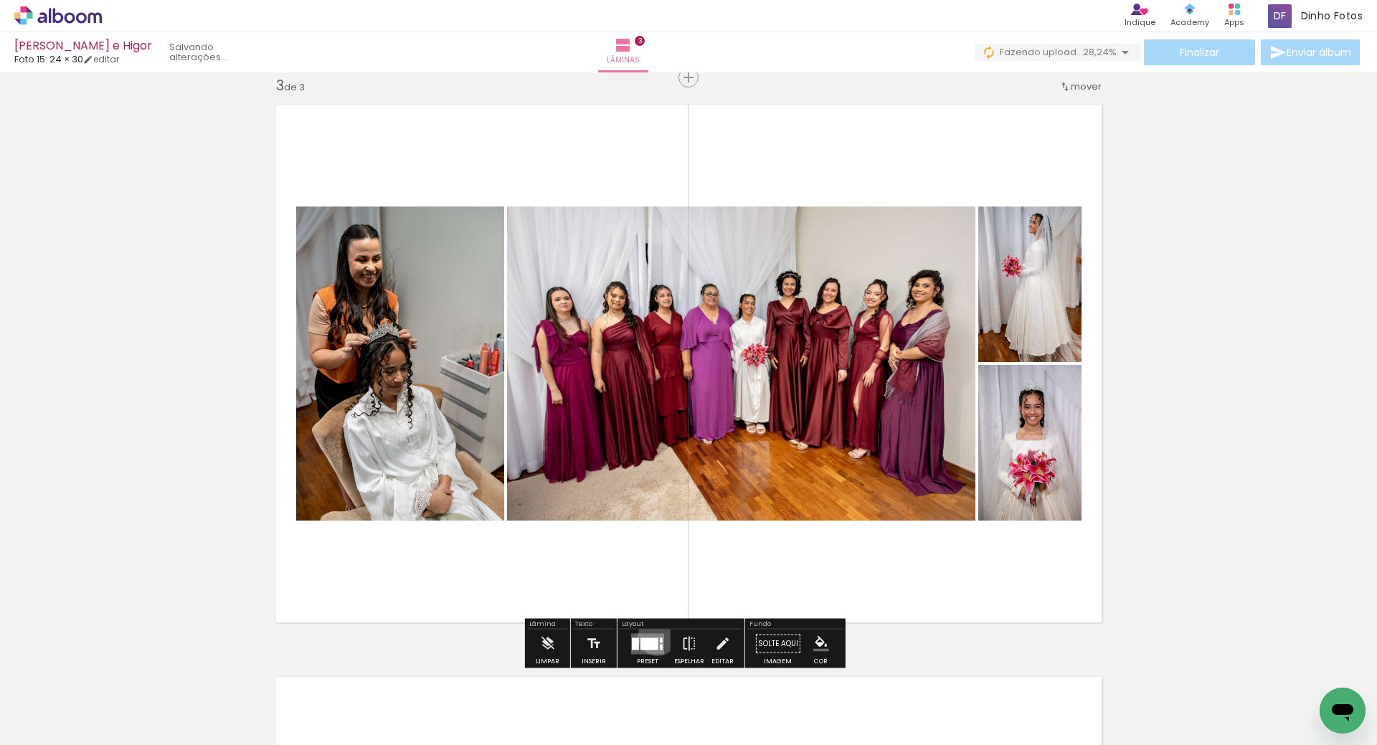
drag, startPoint x: 654, startPoint y: 637, endPoint x: 647, endPoint y: 631, distance: 9.6
click at [653, 636] on quentale-layouter at bounding box center [647, 643] width 33 height 21
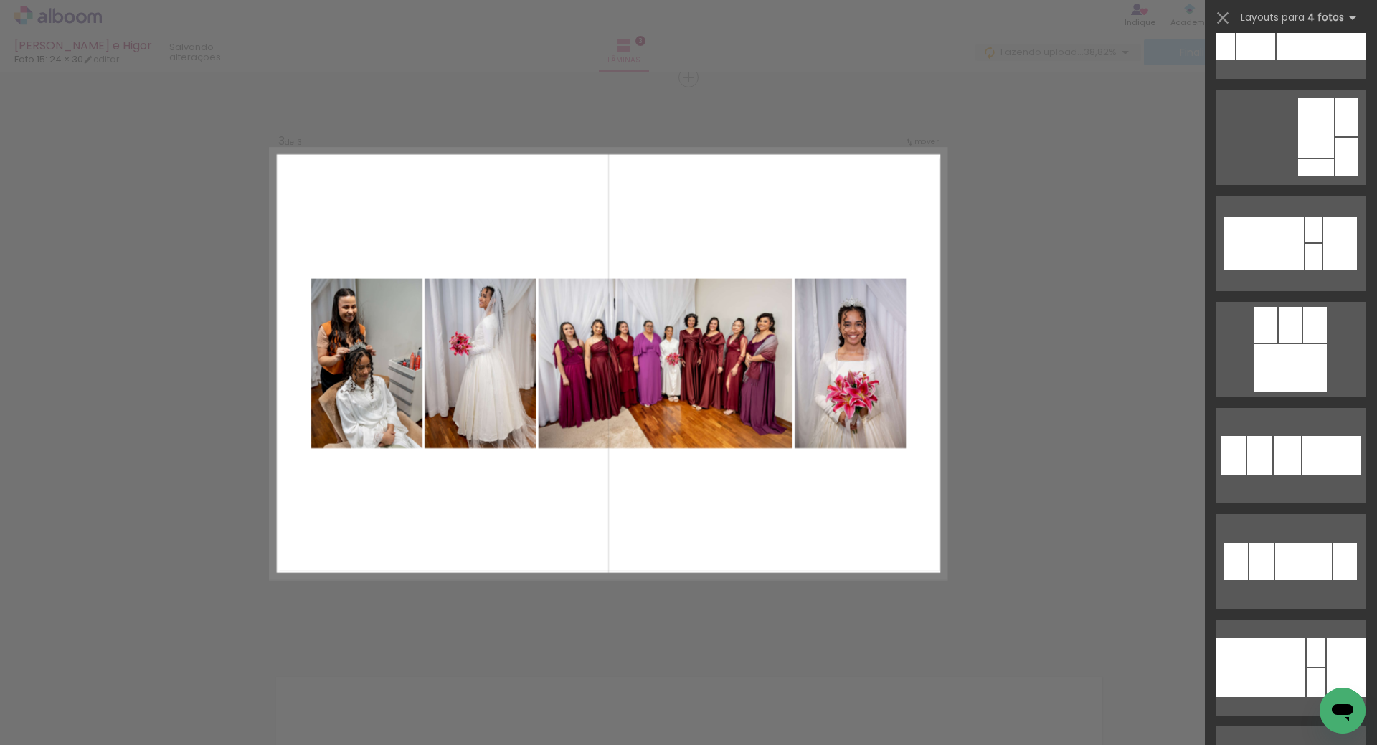
scroll to position [2077, 0]
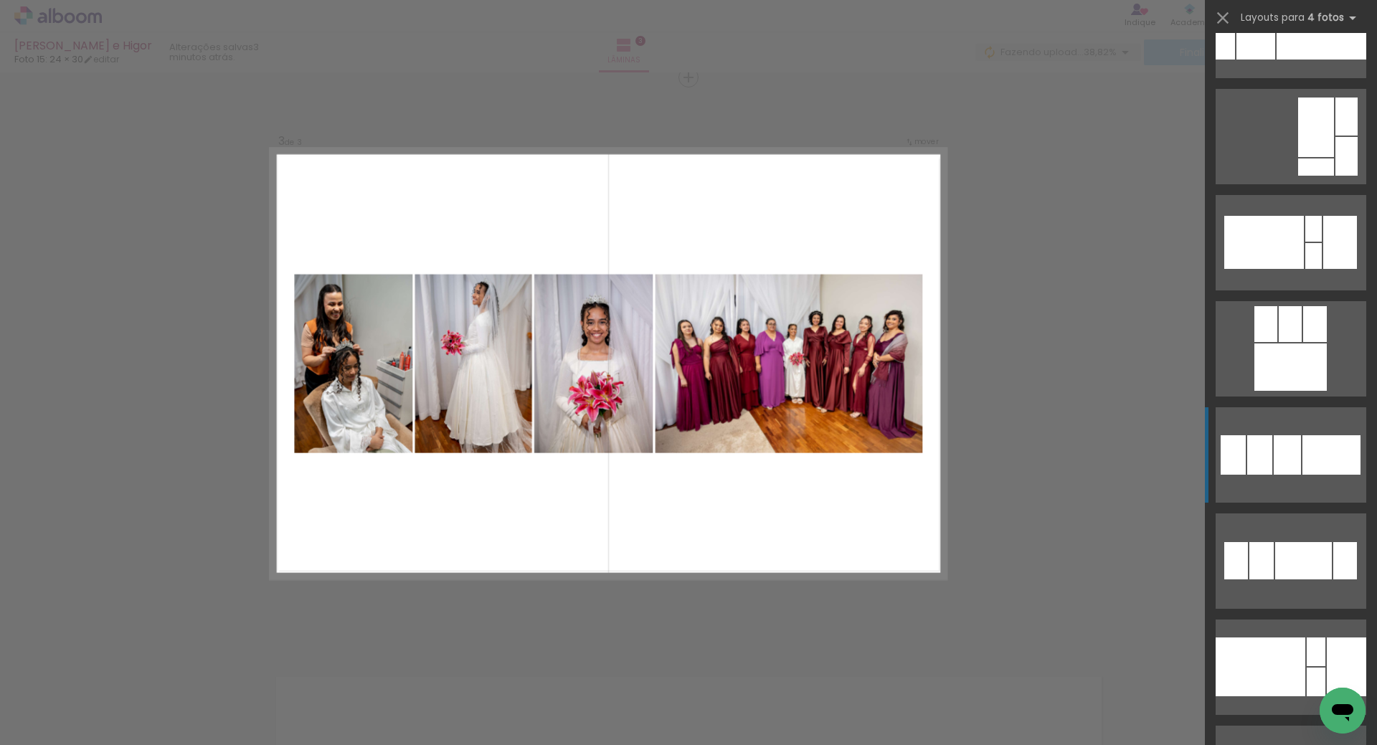
click at [1265, 451] on div at bounding box center [1259, 454] width 25 height 39
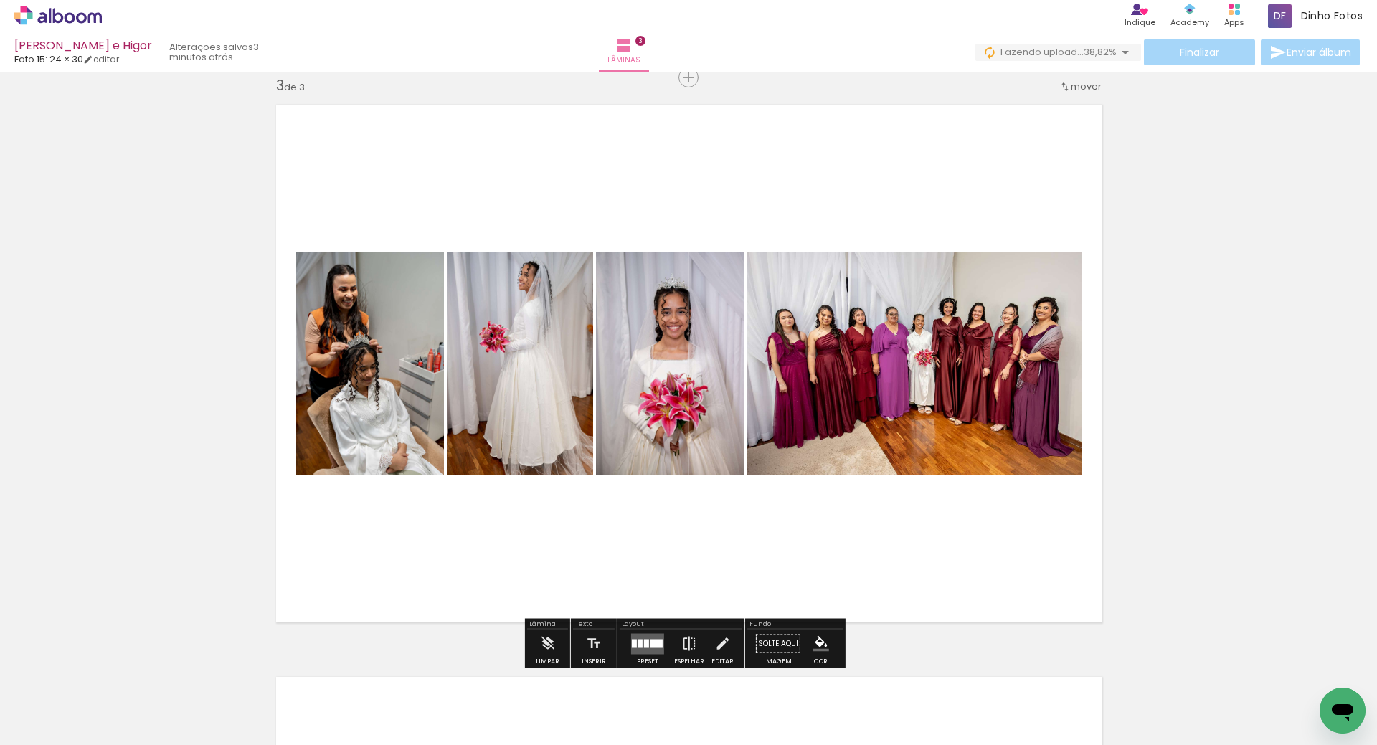
click at [759, 306] on quentale-photo at bounding box center [914, 364] width 334 height 224
click at [760, 306] on quentale-photo at bounding box center [914, 364] width 334 height 224
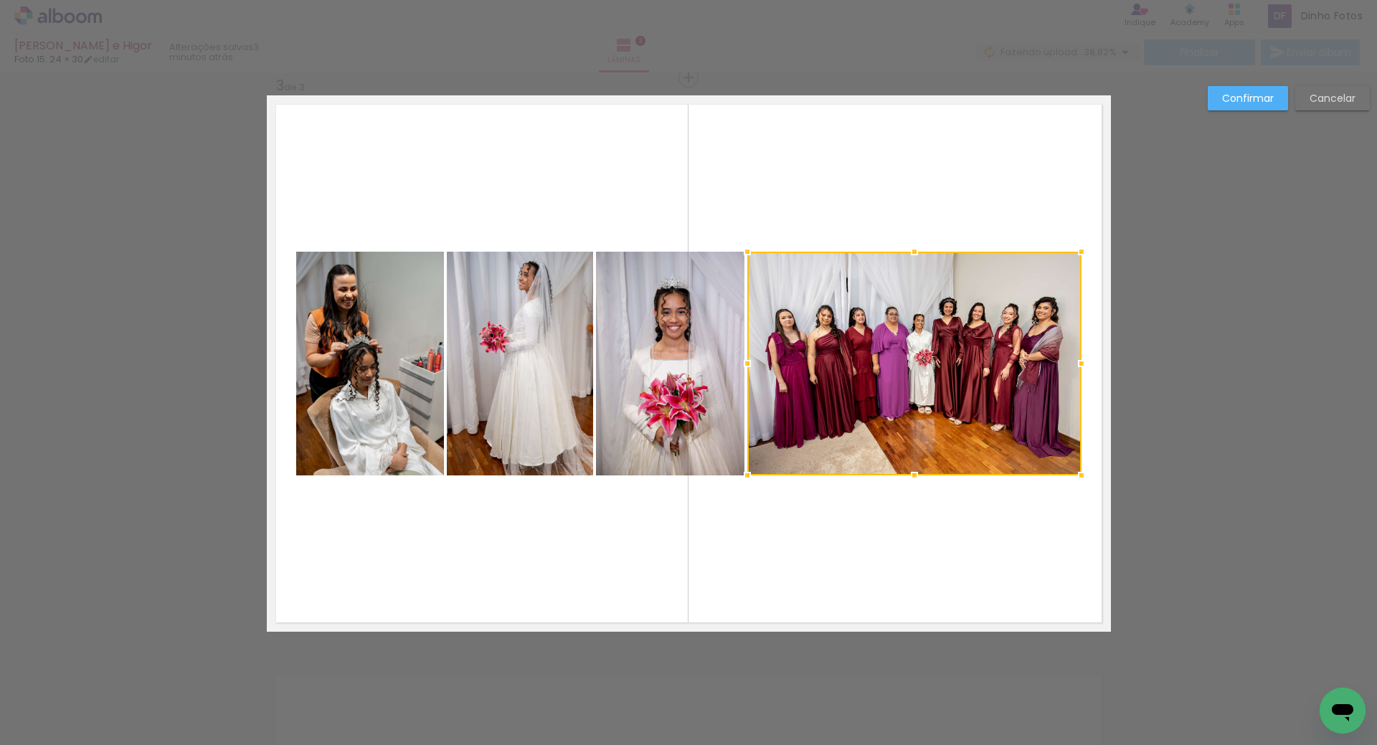
drag, startPoint x: 804, startPoint y: 220, endPoint x: 816, endPoint y: 217, distance: 12.7
click at [803, 220] on quentale-layouter at bounding box center [689, 363] width 844 height 536
click at [0, 0] on slot "Cancelar" at bounding box center [0, 0] width 0 height 0
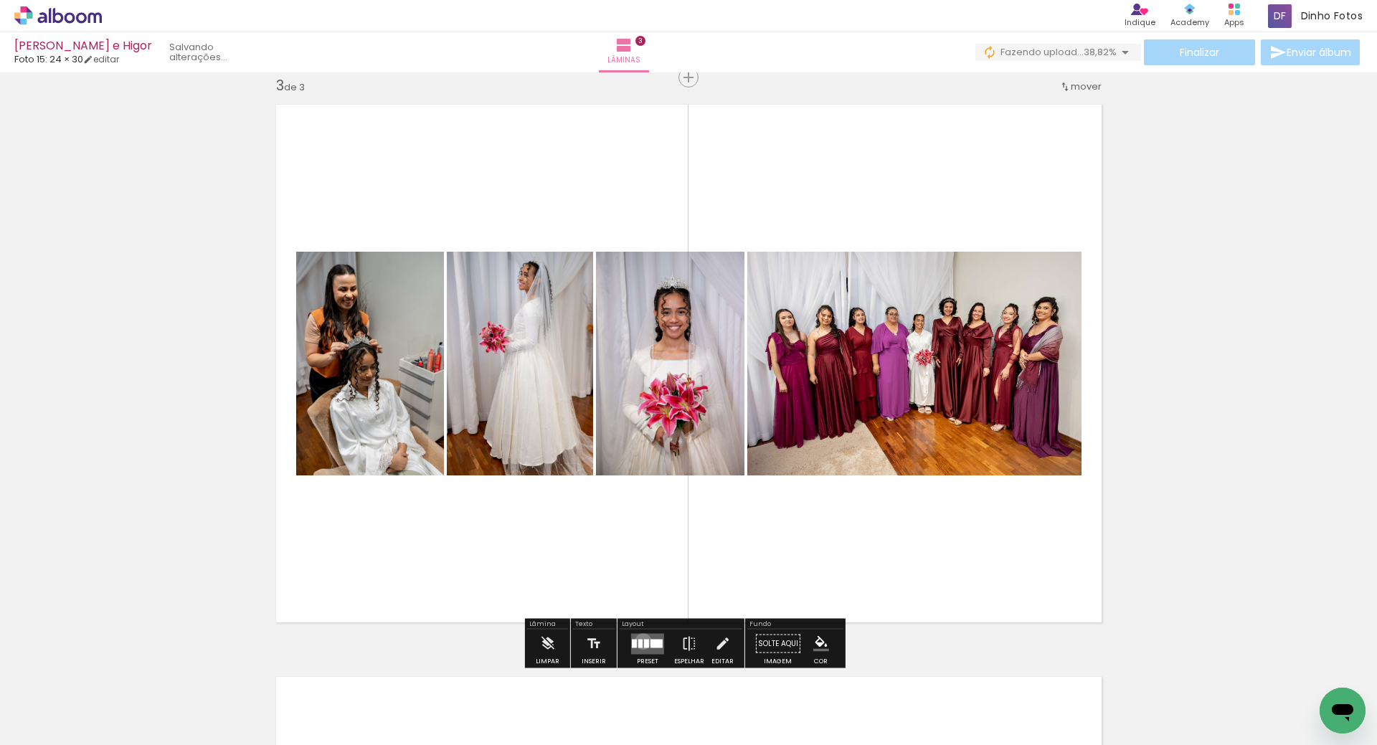
drag, startPoint x: 637, startPoint y: 643, endPoint x: 644, endPoint y: 643, distance: 7.2
click at [642, 642] on quentale-layouter at bounding box center [647, 643] width 33 height 21
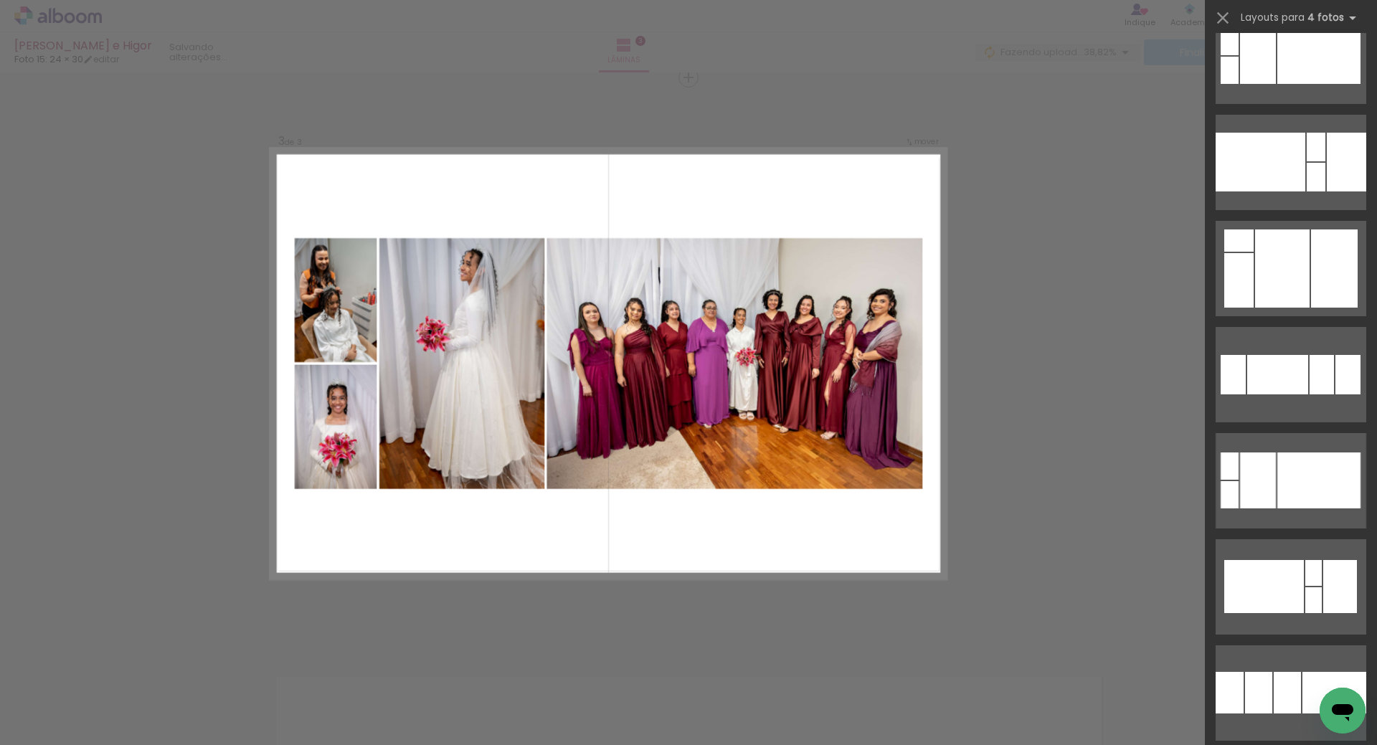
scroll to position [3326, 0]
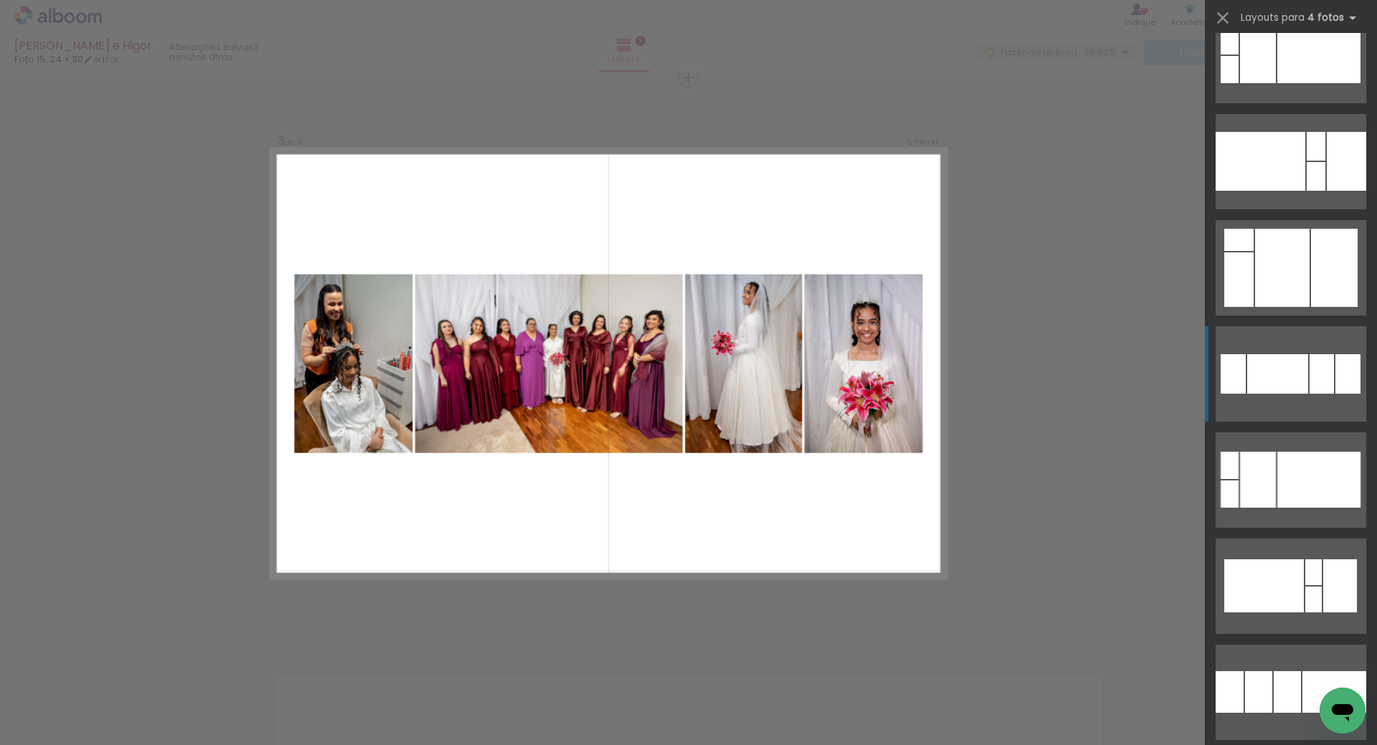
click at [1270, 384] on div at bounding box center [1277, 373] width 61 height 39
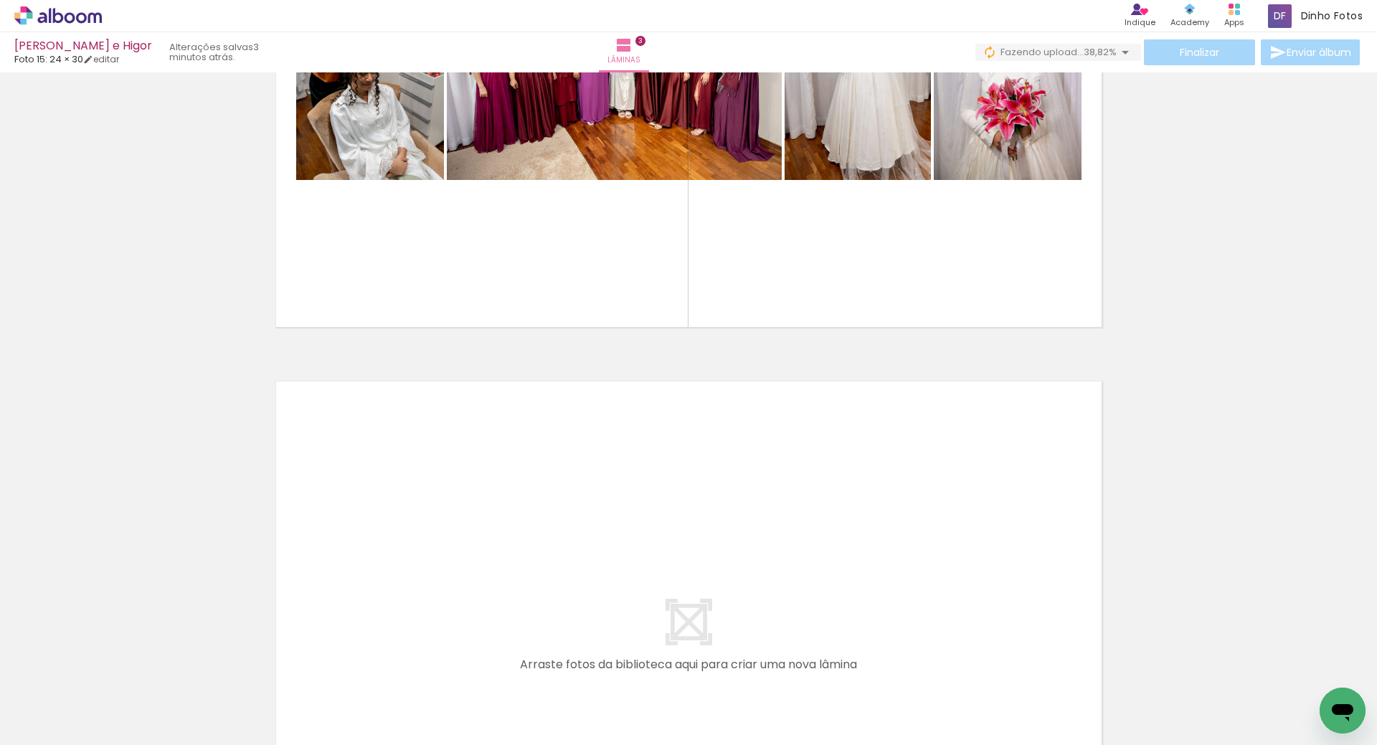
scroll to position [1461, 0]
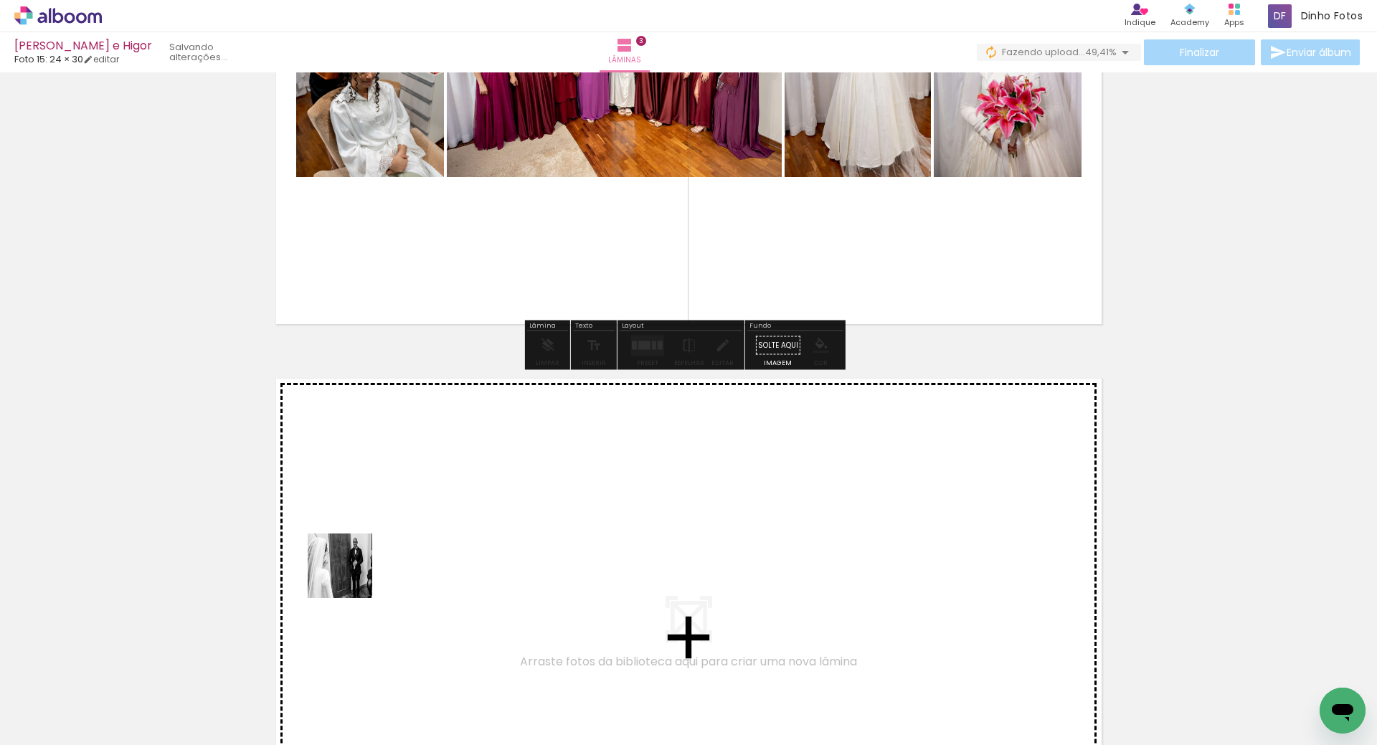
drag, startPoint x: 151, startPoint y: 692, endPoint x: 379, endPoint y: 561, distance: 263.1
click at [379, 561] on quentale-workspace at bounding box center [688, 372] width 1377 height 745
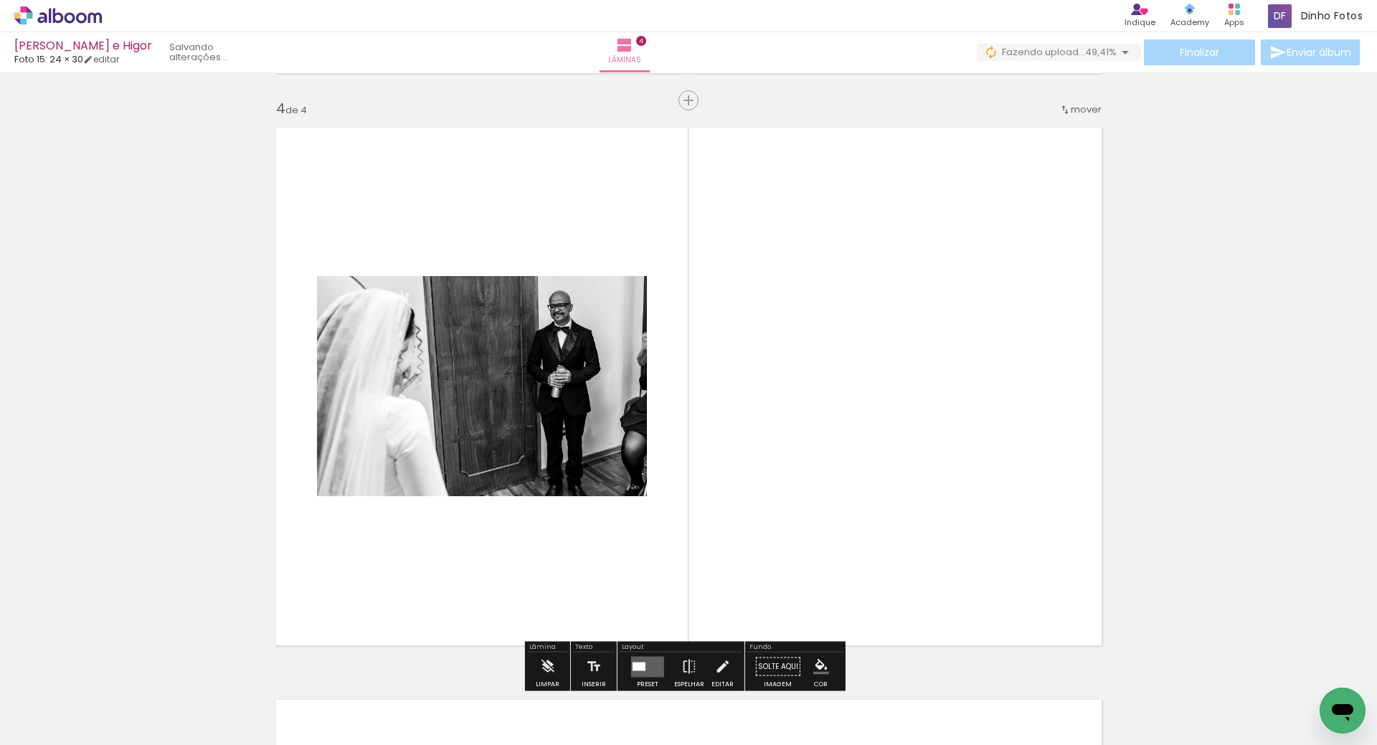
scroll to position [1735, 0]
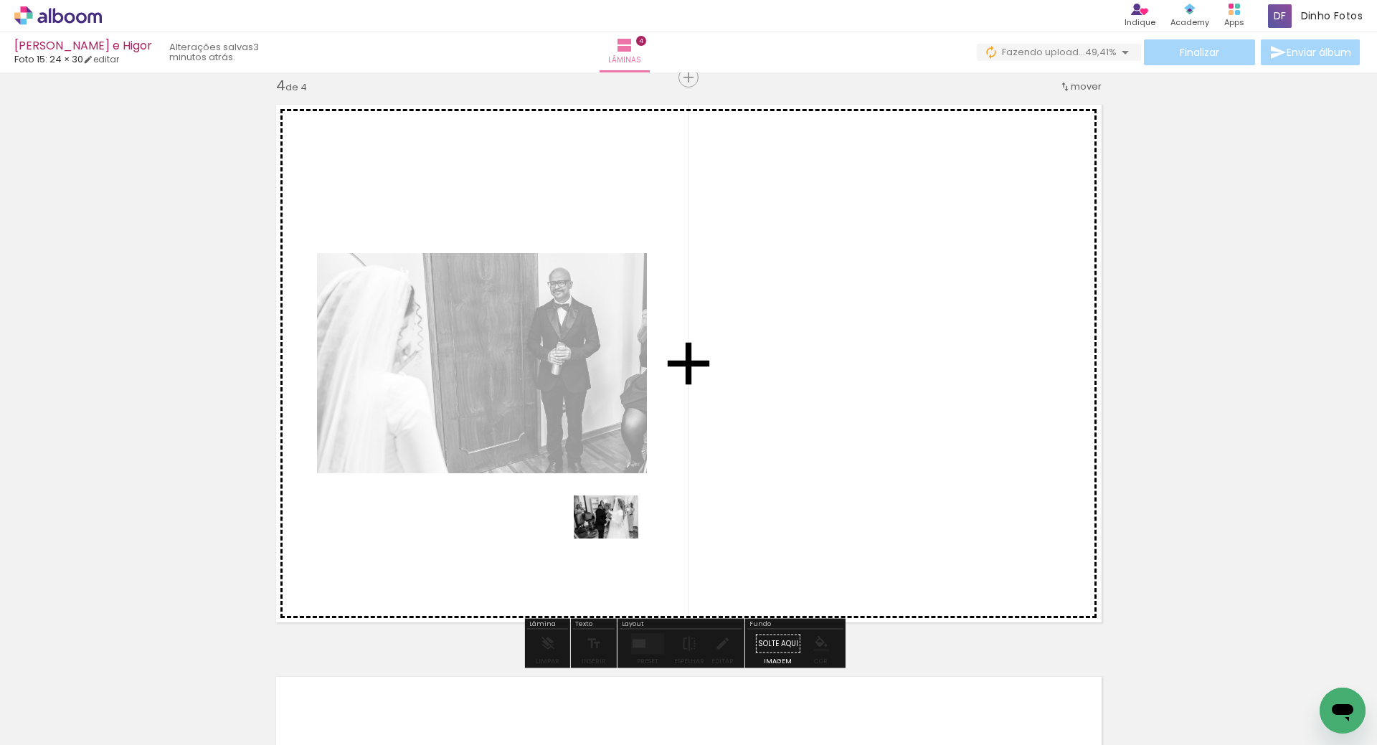
drag, startPoint x: 149, startPoint y: 703, endPoint x: 750, endPoint y: 514, distance: 629.8
click at [734, 501] on quentale-workspace at bounding box center [688, 372] width 1377 height 745
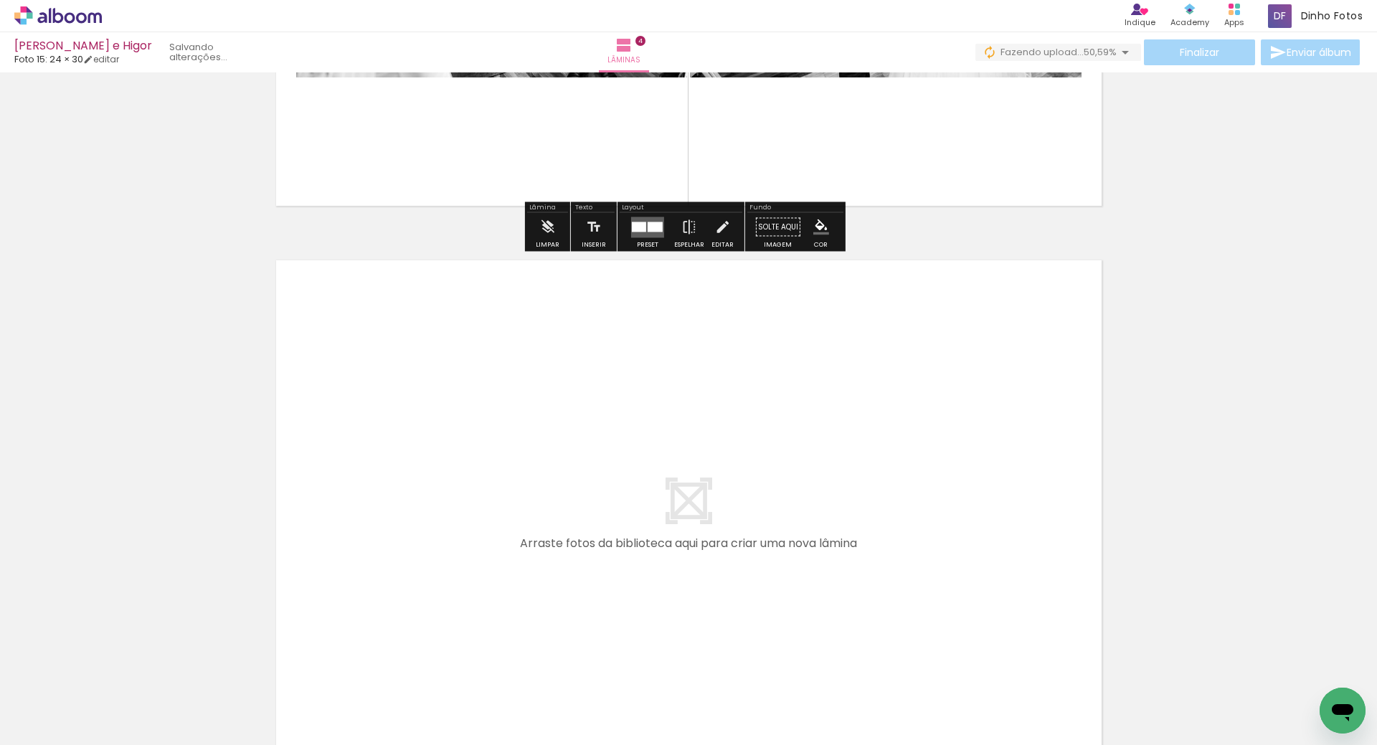
scroll to position [2154, 0]
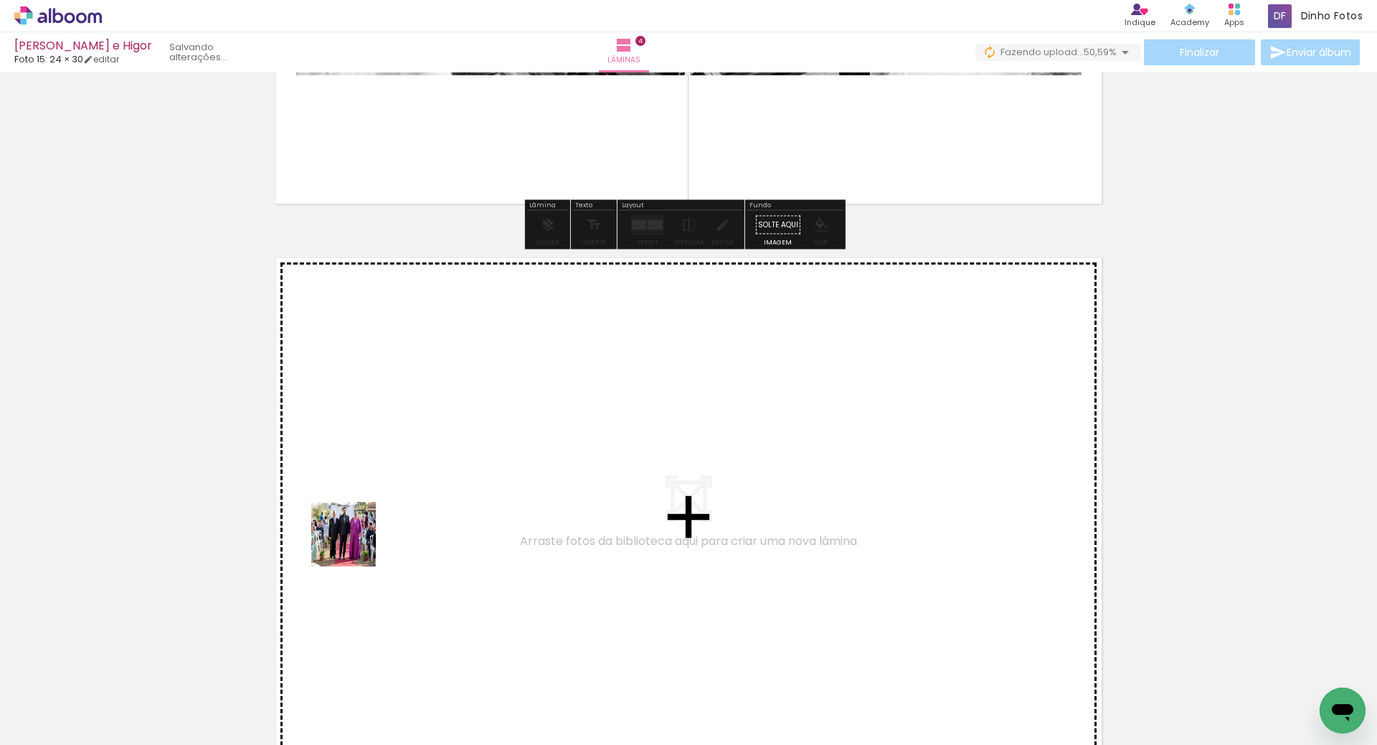
drag, startPoint x: 151, startPoint y: 706, endPoint x: 384, endPoint y: 514, distance: 301.1
click at [384, 514] on quentale-workspace at bounding box center [688, 372] width 1377 height 745
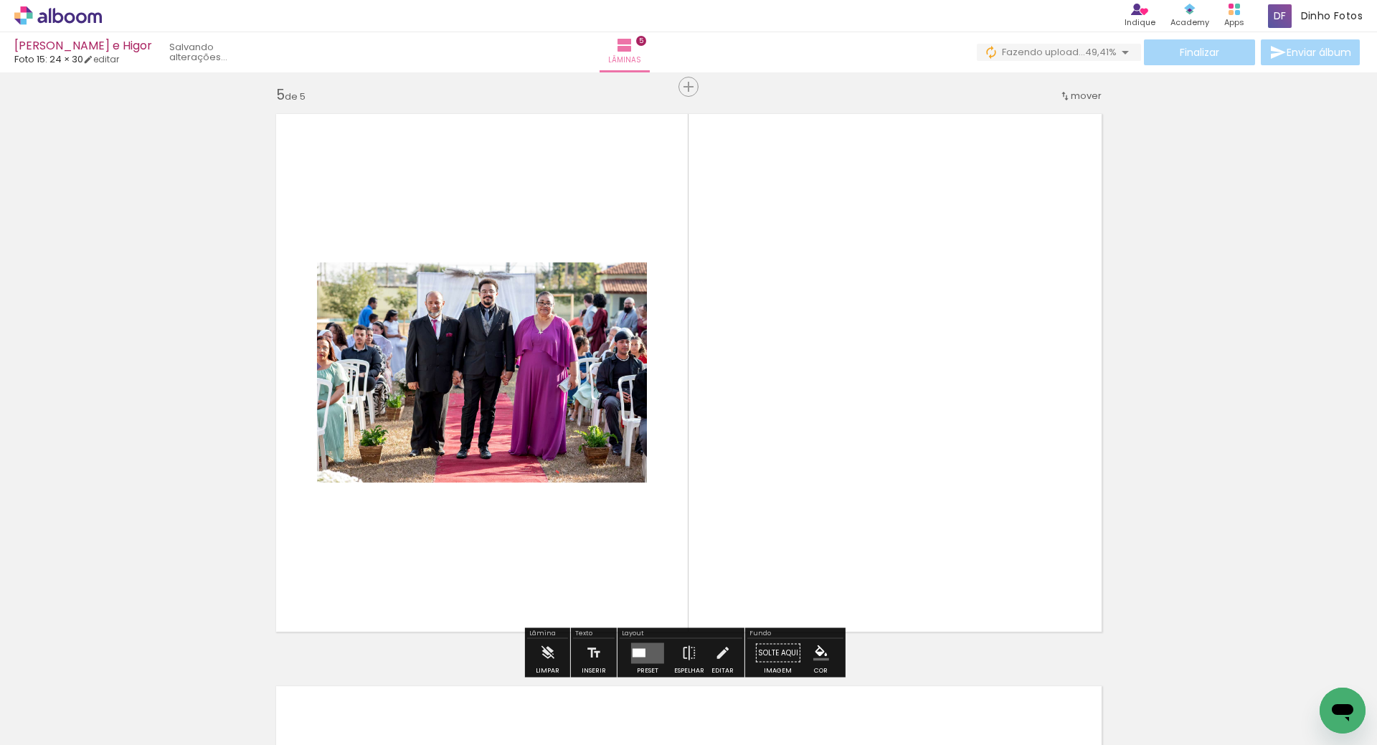
scroll to position [2308, 0]
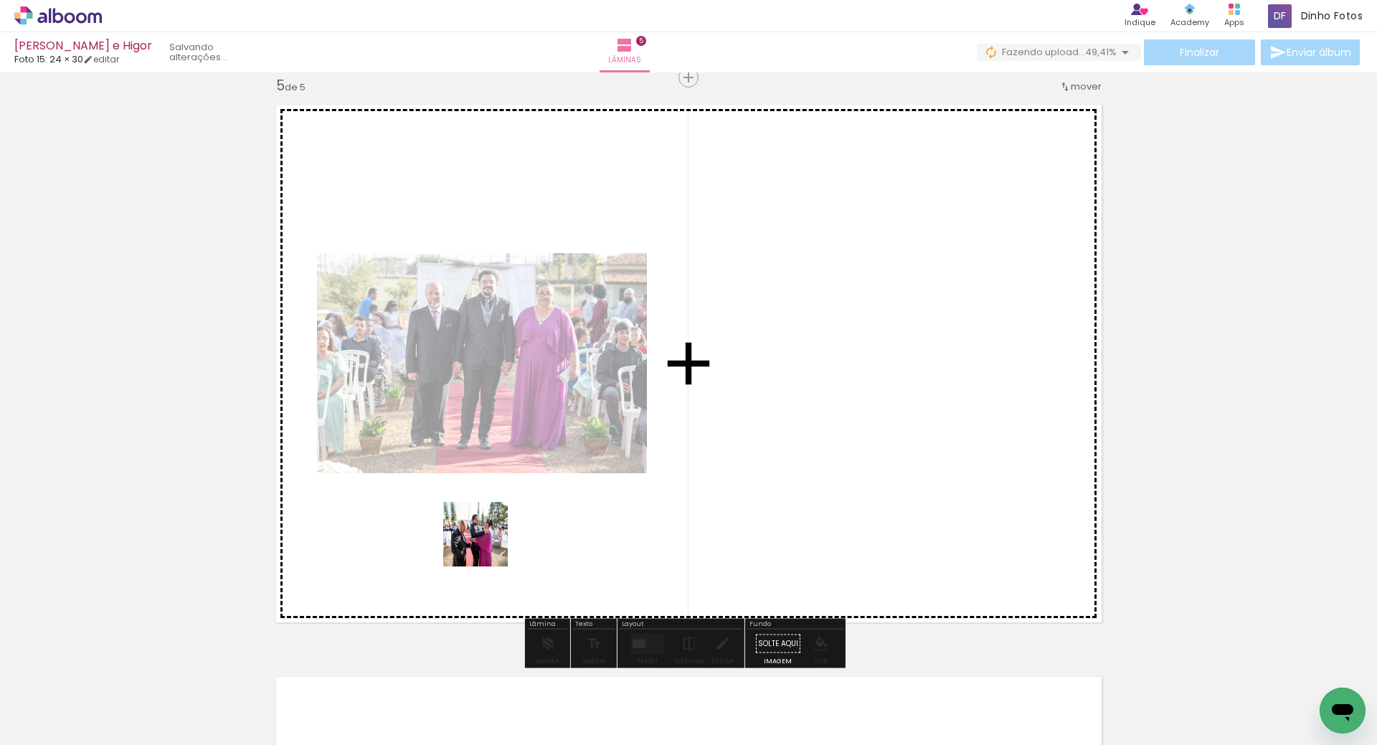
drag, startPoint x: 219, startPoint y: 668, endPoint x: 406, endPoint y: 584, distance: 204.5
click at [580, 501] on quentale-workspace at bounding box center [688, 372] width 1377 height 745
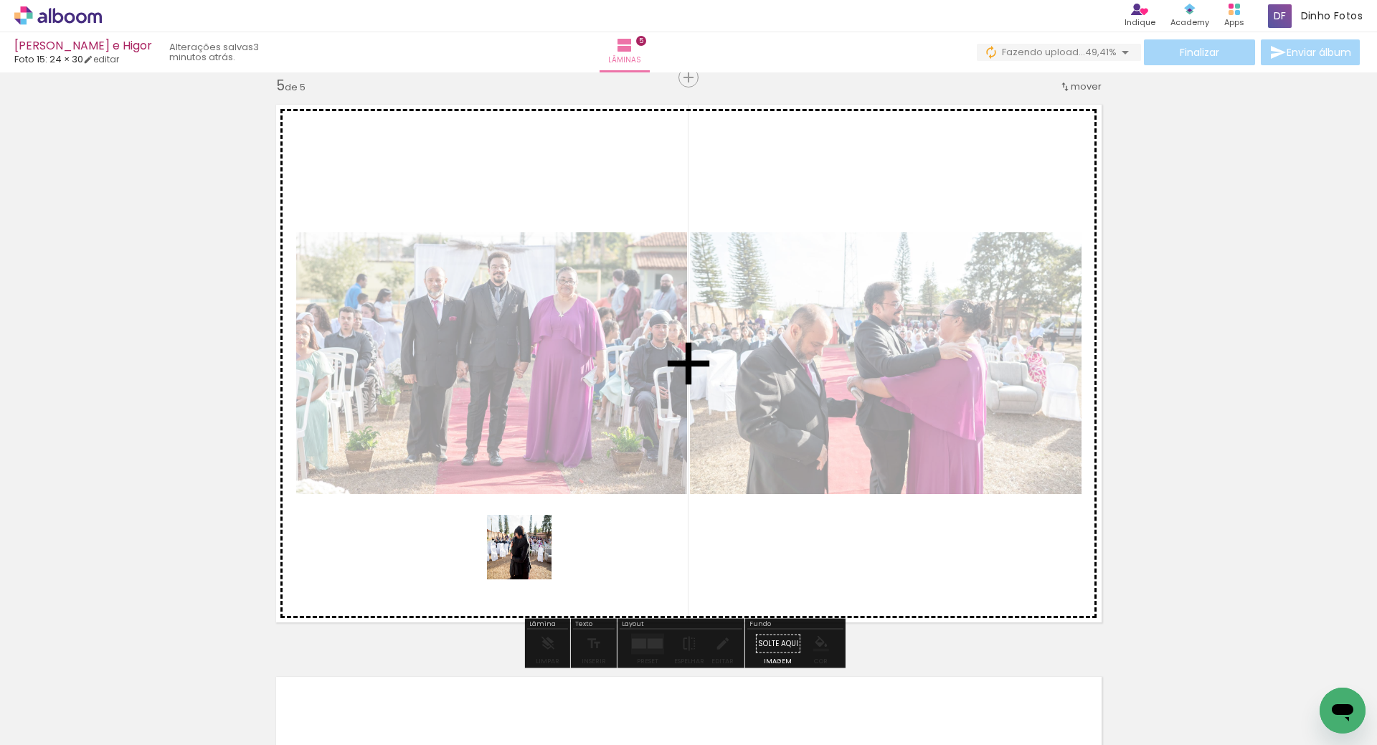
drag, startPoint x: 155, startPoint y: 709, endPoint x: 770, endPoint y: 460, distance: 663.9
click at [794, 455] on quentale-workspace at bounding box center [688, 372] width 1377 height 745
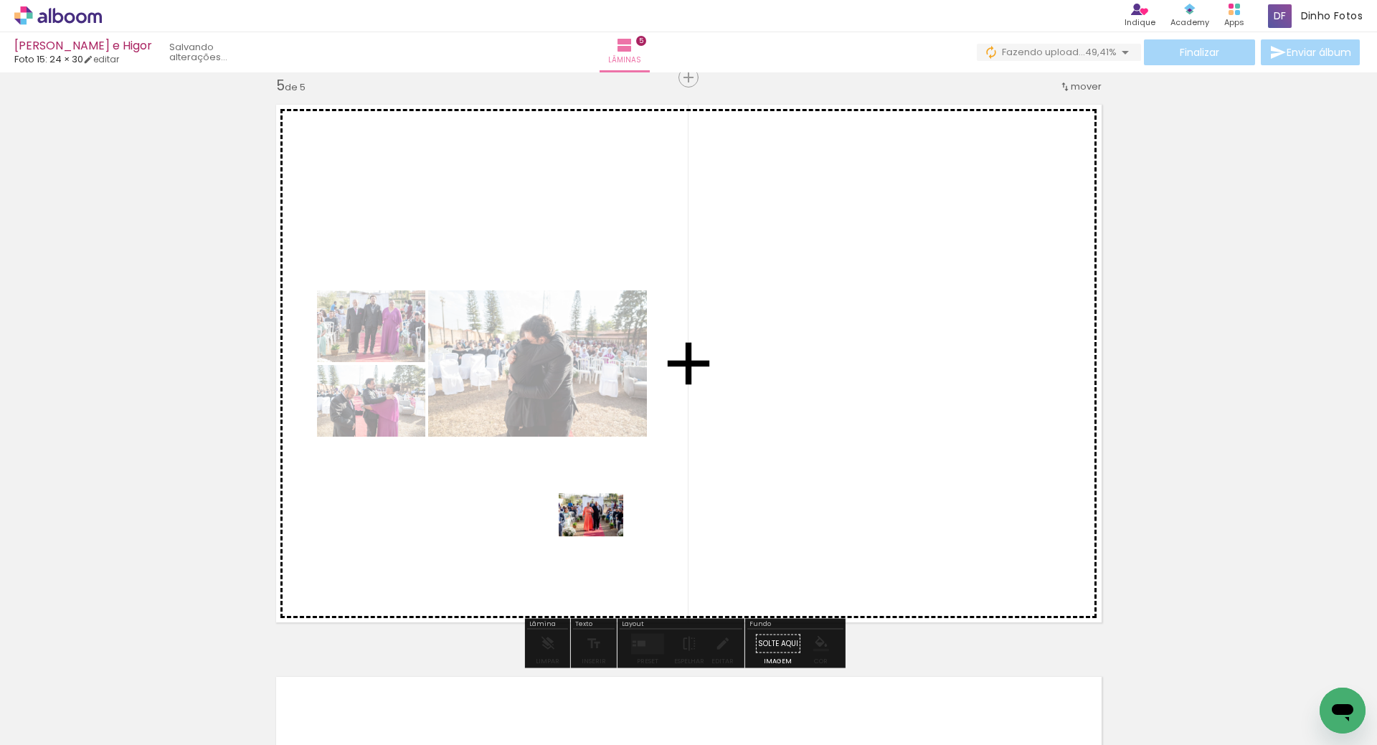
drag, startPoint x: 159, startPoint y: 701, endPoint x: 231, endPoint y: 655, distance: 85.1
click at [589, 535] on quentale-workspace at bounding box center [688, 372] width 1377 height 745
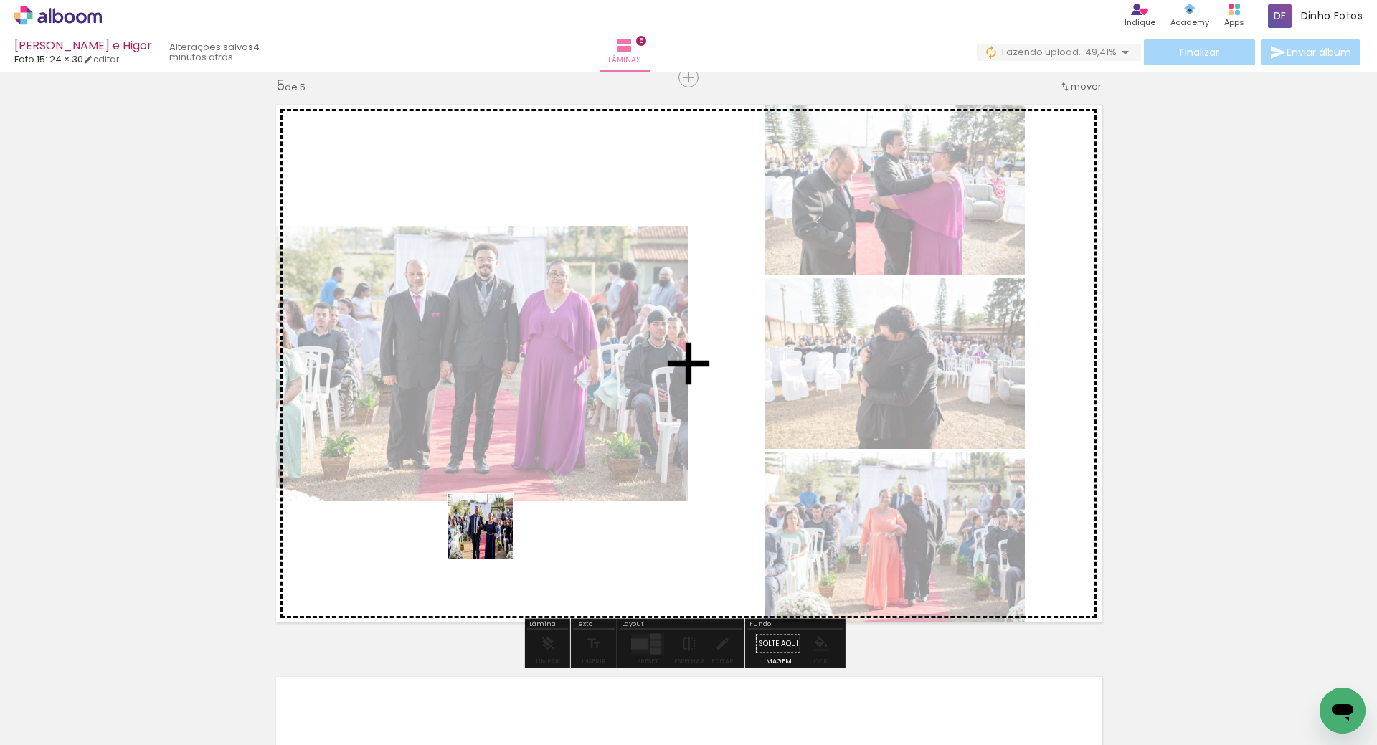
drag, startPoint x: 186, startPoint y: 673, endPoint x: 579, endPoint y: 486, distance: 435.3
click at [554, 523] on quentale-workspace at bounding box center [688, 372] width 1377 height 745
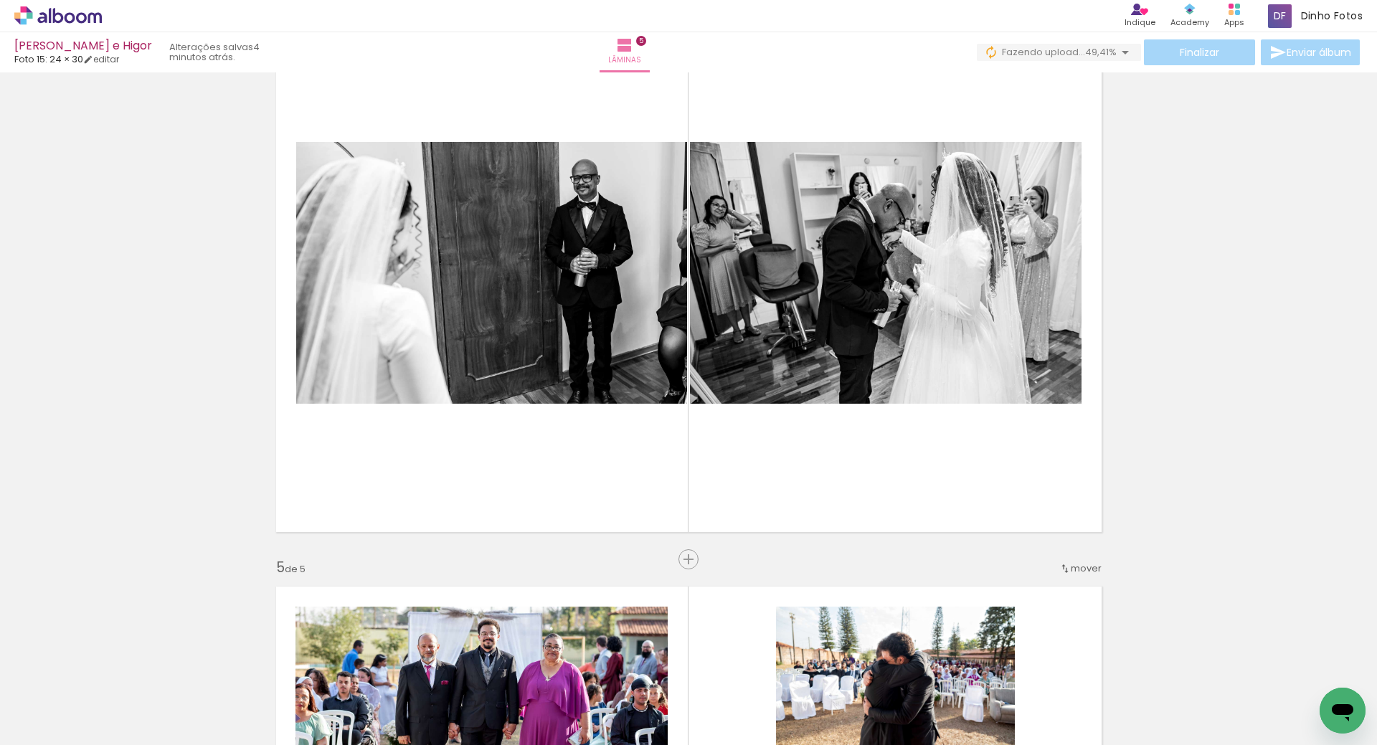
scroll to position [1825, 0]
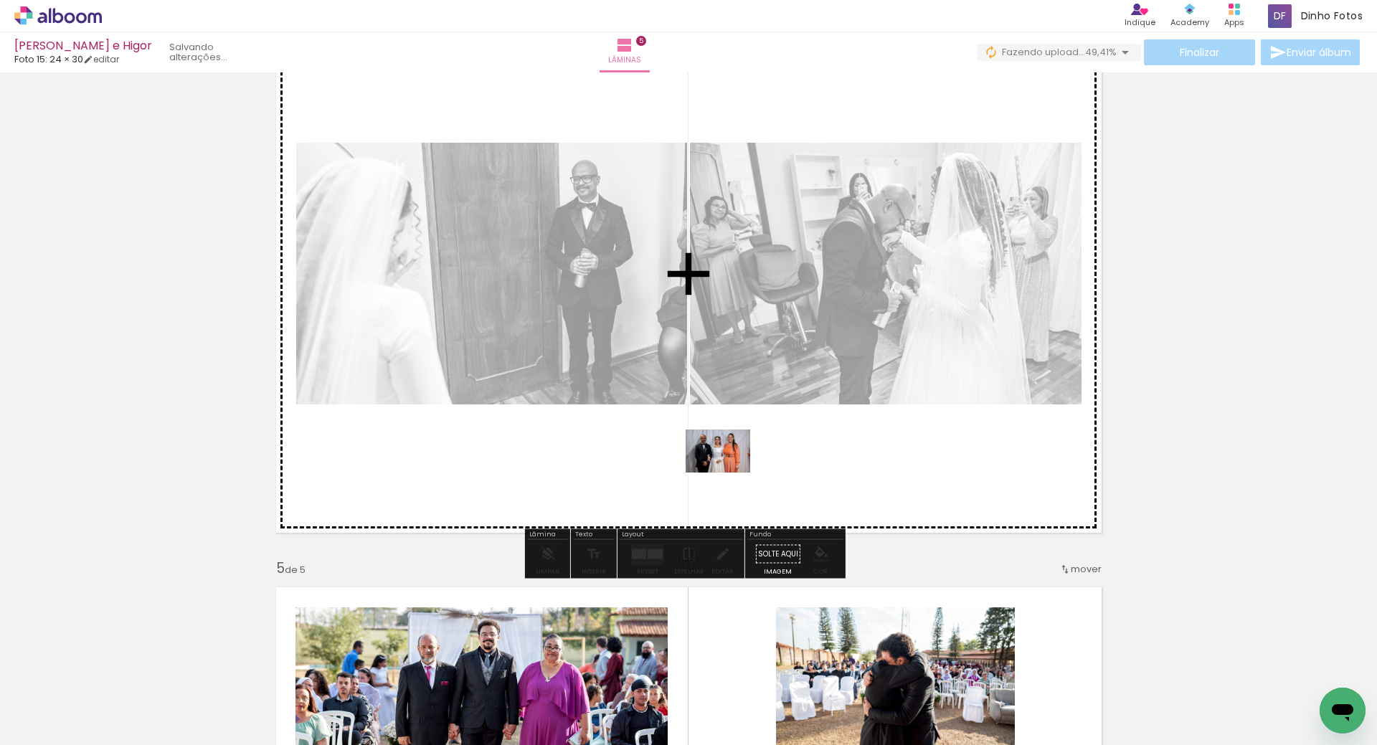
drag, startPoint x: 151, startPoint y: 704, endPoint x: 728, endPoint y: 483, distance: 617.7
click at [729, 473] on quentale-workspace at bounding box center [688, 372] width 1377 height 745
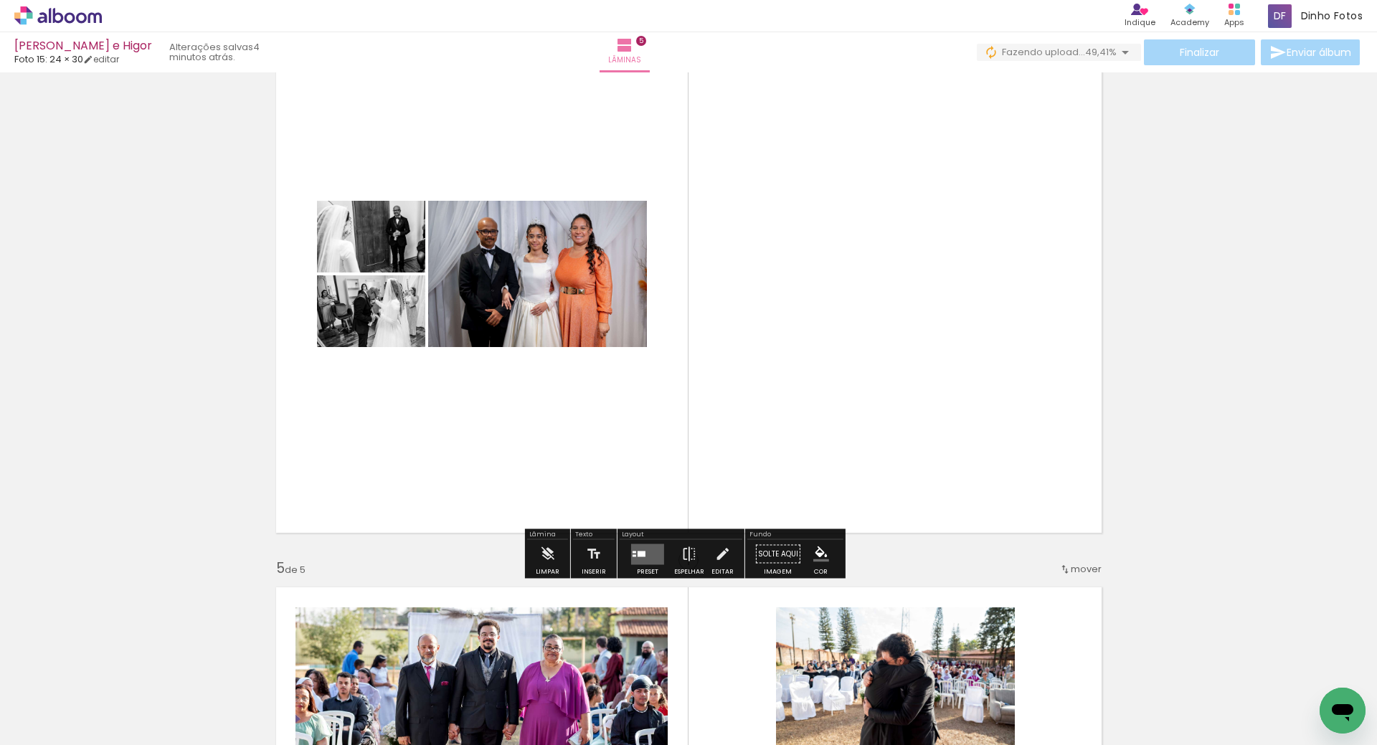
click at [631, 557] on quentale-layouter at bounding box center [647, 554] width 33 height 21
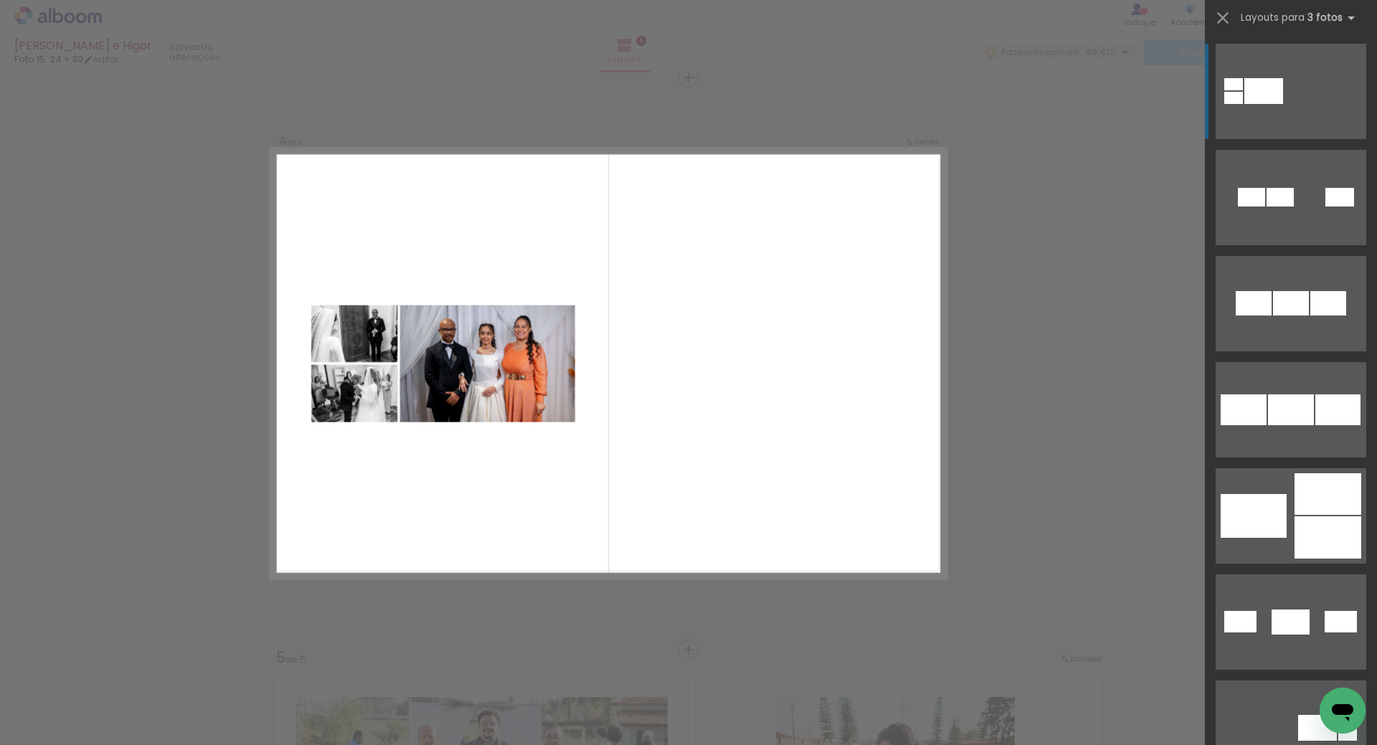
scroll to position [1735, 0]
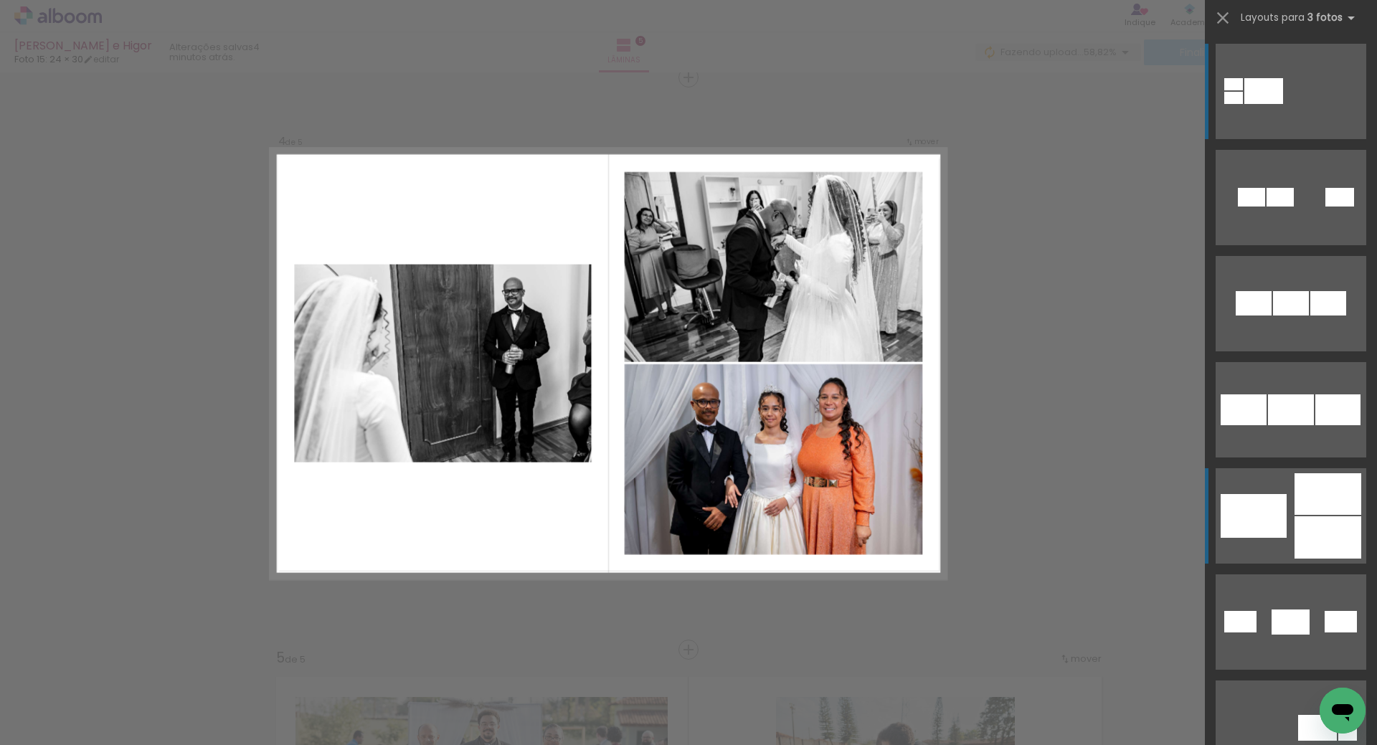
click at [1278, 496] on div at bounding box center [1253, 516] width 66 height 44
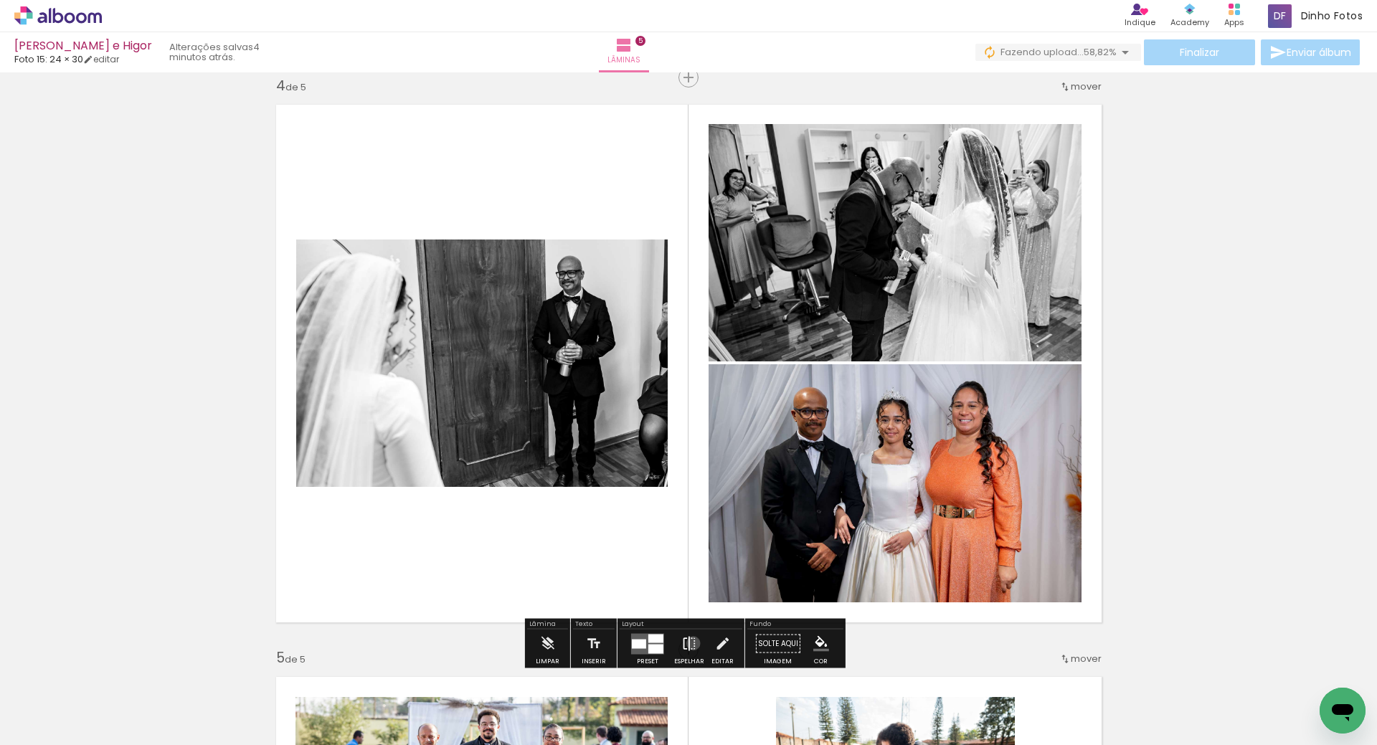
drag, startPoint x: 687, startPoint y: 643, endPoint x: 693, endPoint y: 635, distance: 10.8
click at [688, 643] on iron-icon at bounding box center [689, 644] width 16 height 29
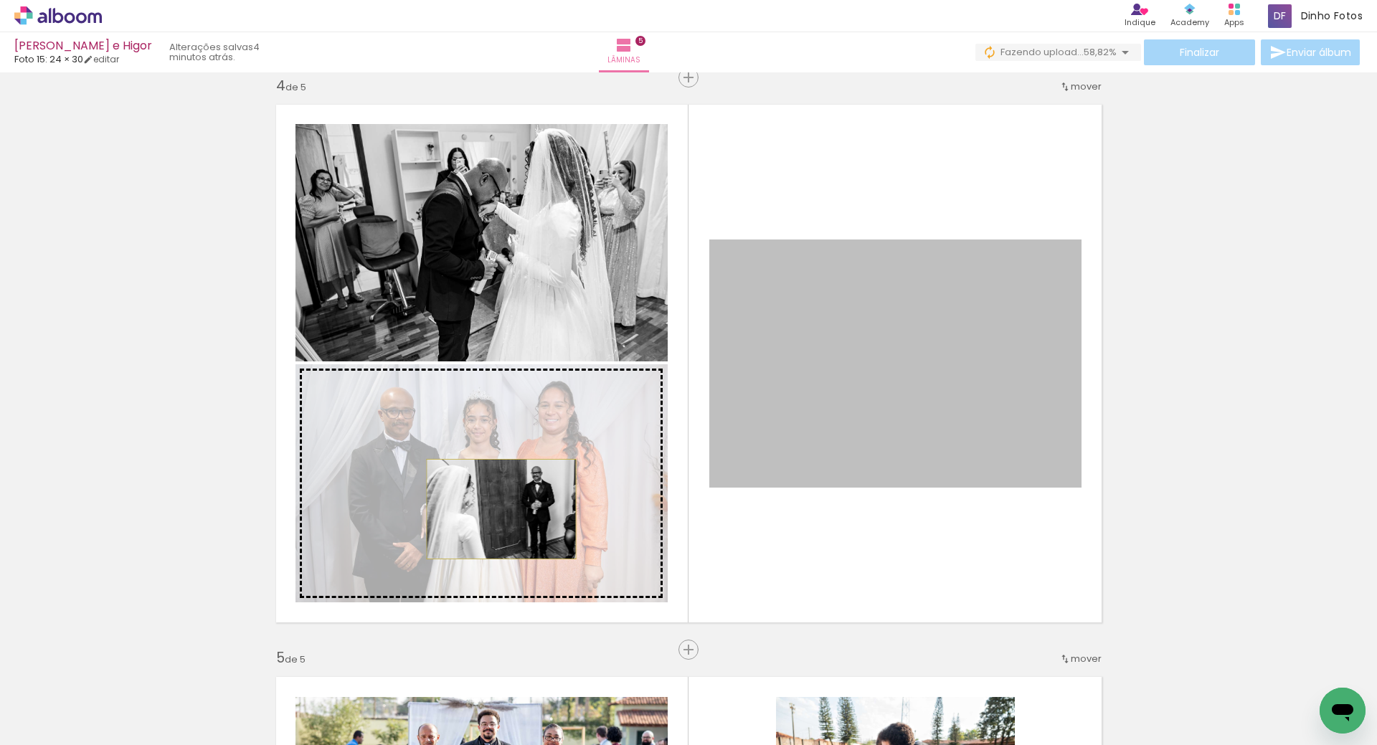
drag, startPoint x: 854, startPoint y: 398, endPoint x: 506, endPoint y: 506, distance: 364.9
click at [0, 0] on slot at bounding box center [0, 0] width 0 height 0
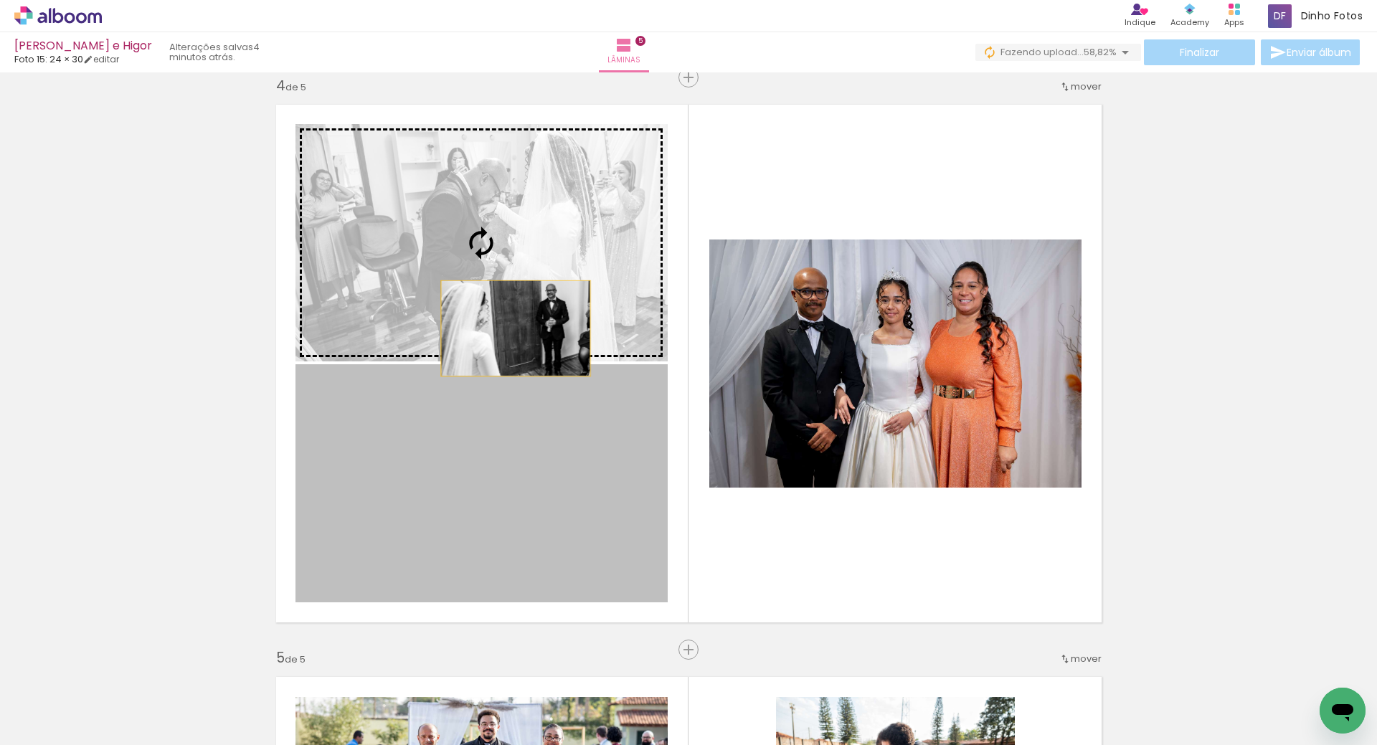
drag, startPoint x: 512, startPoint y: 499, endPoint x: 516, endPoint y: 326, distance: 173.6
click at [0, 0] on slot at bounding box center [0, 0] width 0 height 0
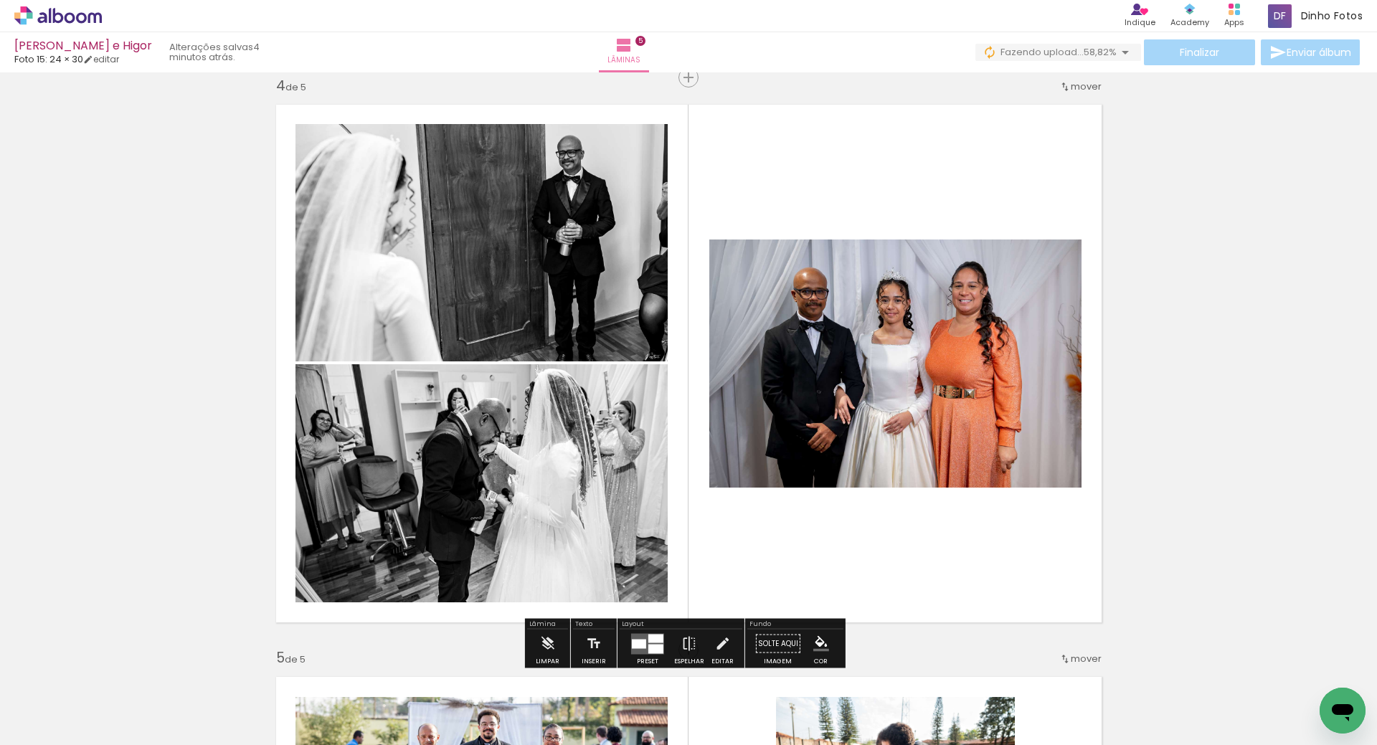
drag, startPoint x: 1181, startPoint y: 394, endPoint x: 1177, endPoint y: 404, distance: 10.3
click at [1178, 397] on div "Inserir lâmina 1 de 5 Inserir lâmina 2 de 5 Inserir lâmina 3 de 5 Inserir lâmin…" at bounding box center [688, 59] width 1377 height 3434
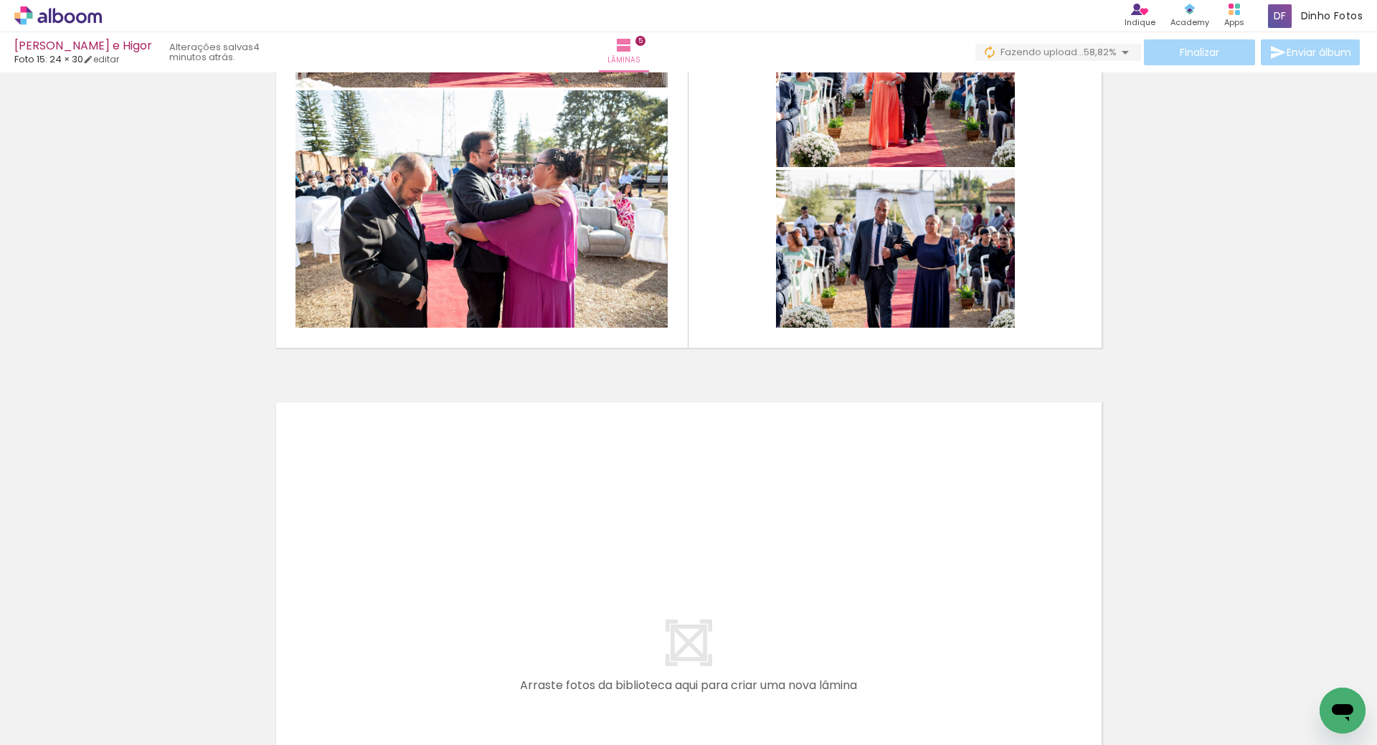
scroll to position [2583, 0]
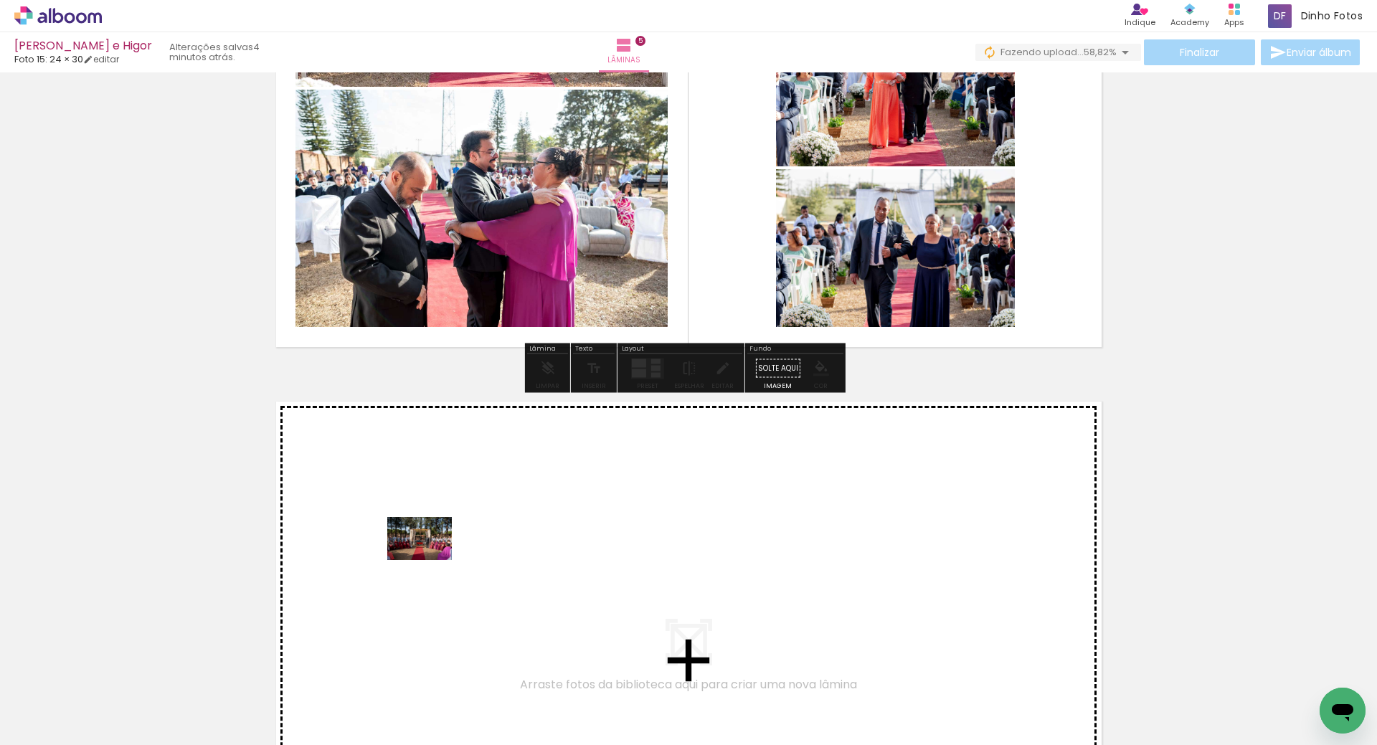
drag, startPoint x: 160, startPoint y: 705, endPoint x: 432, endPoint y: 559, distance: 308.9
click at [432, 559] on quentale-workspace at bounding box center [688, 372] width 1377 height 745
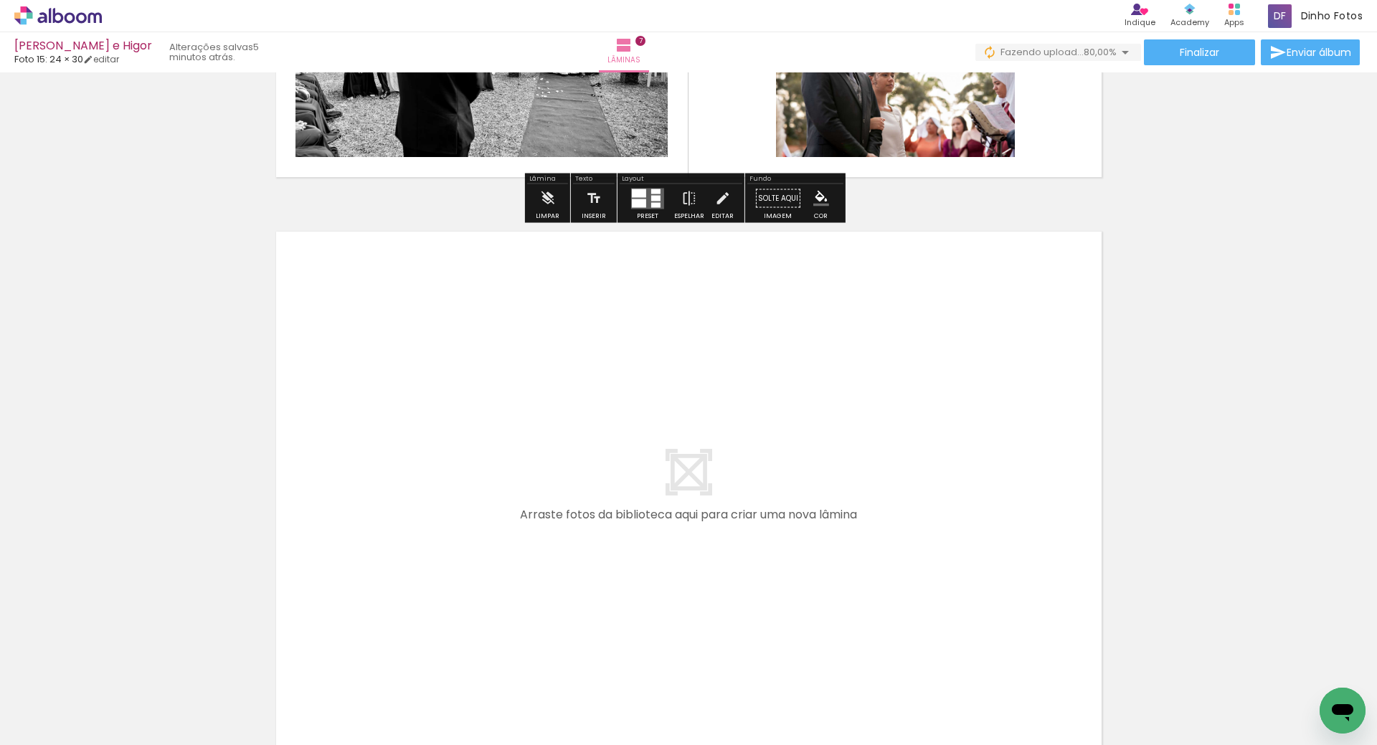
scroll to position [3930, 0]
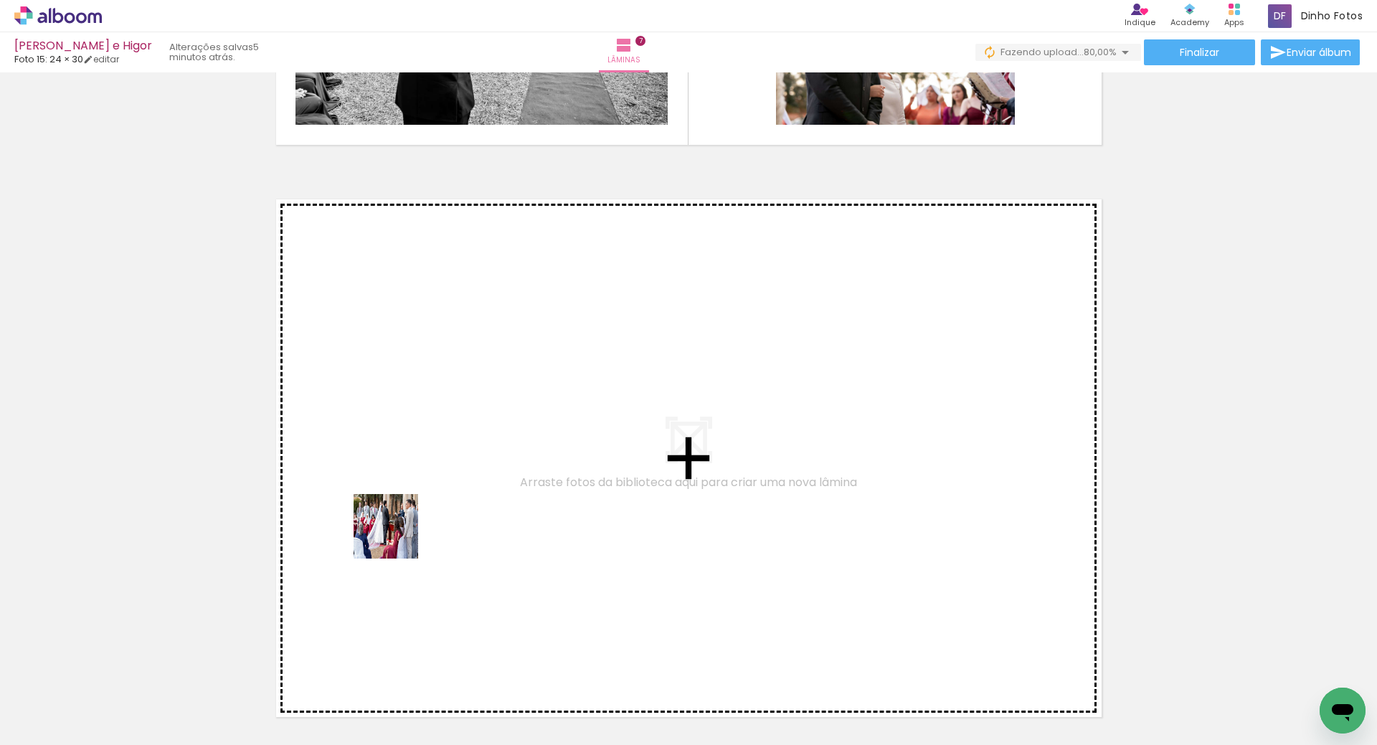
drag, startPoint x: 265, startPoint y: 637, endPoint x: 432, endPoint y: 502, distance: 215.2
click at [432, 502] on quentale-workspace at bounding box center [688, 372] width 1377 height 745
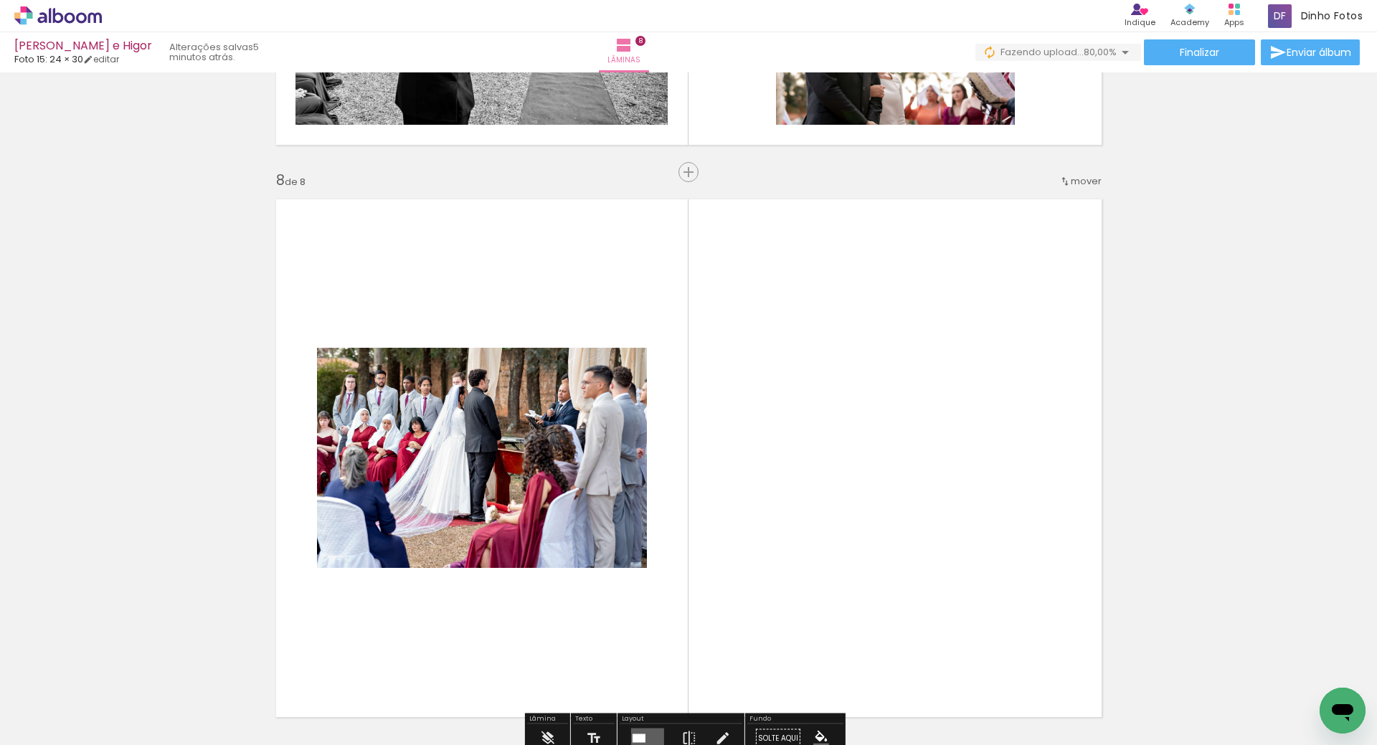
scroll to position [4024, 0]
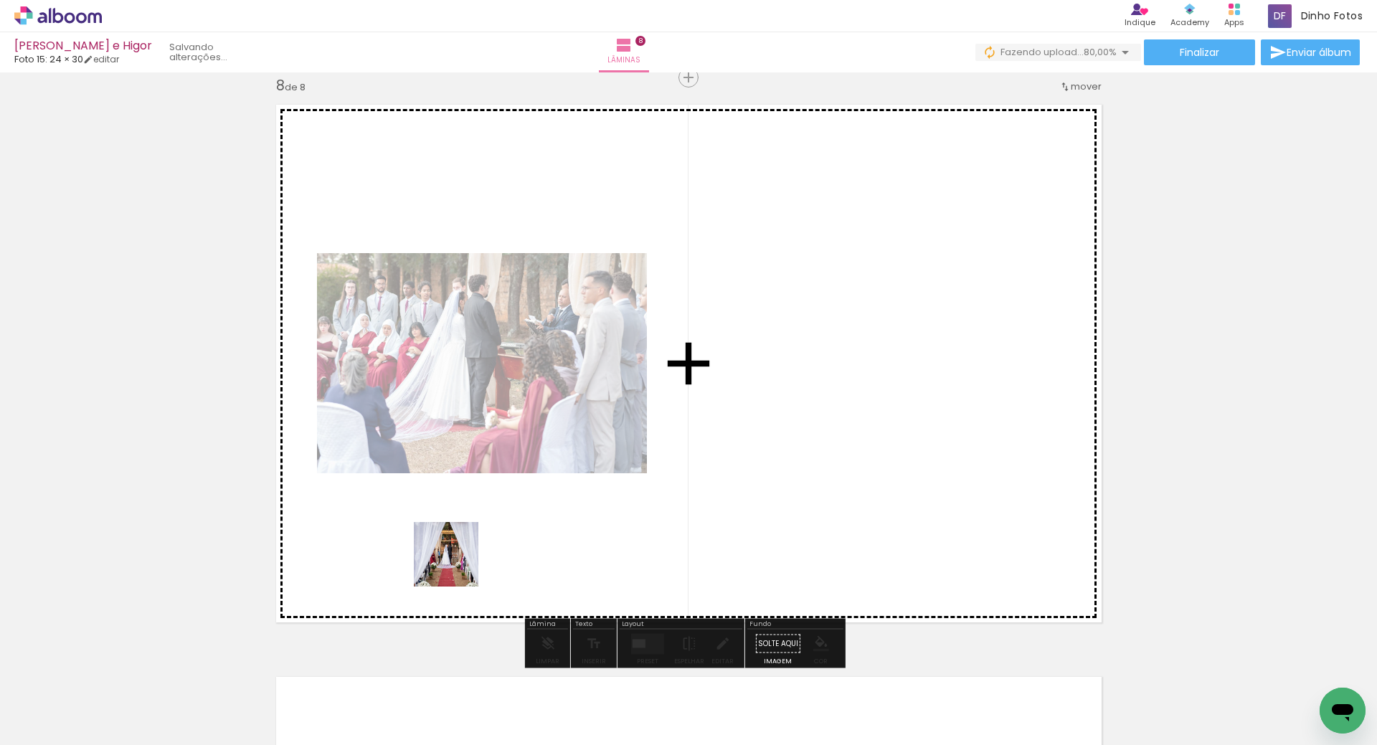
drag, startPoint x: 185, startPoint y: 689, endPoint x: 409, endPoint y: 607, distance: 239.1
click at [510, 552] on quentale-workspace at bounding box center [688, 372] width 1377 height 745
